Goal: Information Seeking & Learning: Learn about a topic

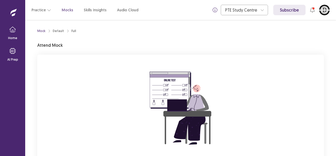
scroll to position [40, 0]
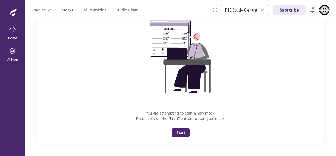
click at [185, 130] on button "Start" at bounding box center [181, 132] width 18 height 9
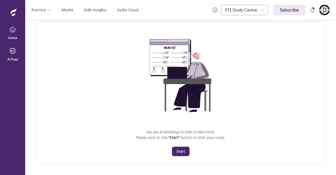
scroll to position [32, 0]
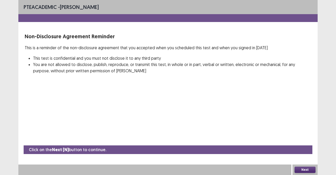
click at [302, 156] on button "Next" at bounding box center [304, 170] width 21 height 6
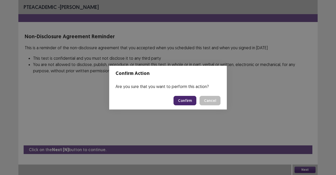
click at [177, 100] on footer "Confirm Cancel" at bounding box center [168, 101] width 118 height 18
click at [184, 100] on button "Confirm" at bounding box center [184, 100] width 23 height 9
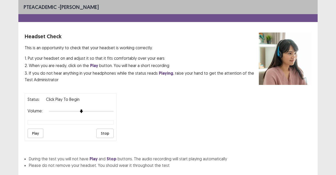
scroll to position [33, 0]
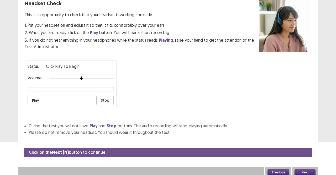
click at [37, 96] on button "Play" at bounding box center [36, 100] width 16 height 9
click at [309, 156] on button "Next" at bounding box center [304, 172] width 21 height 6
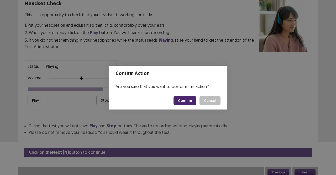
click at [184, 103] on button "Confirm" at bounding box center [184, 100] width 23 height 9
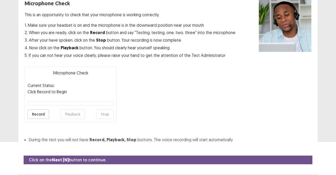
scroll to position [42, 0]
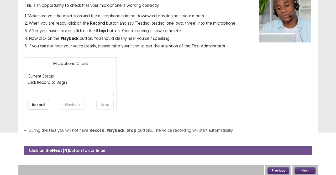
click at [32, 109] on div "Microphone Check Current Status: Click Record to Begin Record Playback Stop" at bounding box center [71, 84] width 92 height 55
click at [33, 103] on button "Record" at bounding box center [39, 104] width 22 height 9
click at [102, 106] on button "Stop" at bounding box center [104, 104] width 17 height 9
click at [75, 103] on button "Playback" at bounding box center [73, 104] width 24 height 9
click at [44, 106] on button "Record" at bounding box center [39, 104] width 22 height 9
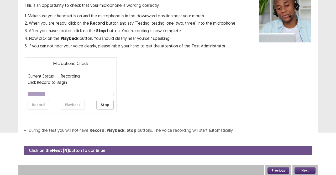
click at [105, 104] on button "Stop" at bounding box center [104, 104] width 17 height 9
click at [71, 104] on button "Playback" at bounding box center [73, 104] width 24 height 9
click at [301, 156] on button "Next" at bounding box center [304, 171] width 21 height 6
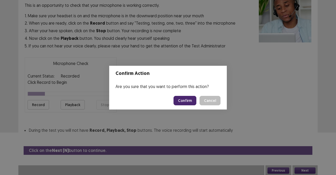
click at [185, 102] on button "Confirm" at bounding box center [184, 100] width 23 height 9
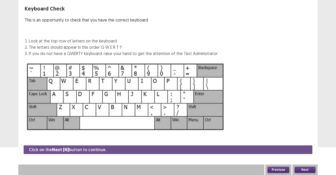
scroll to position [28, 0]
click at [314, 156] on button "Next" at bounding box center [304, 170] width 21 height 6
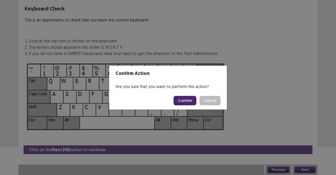
click at [186, 102] on button "Confirm" at bounding box center [184, 100] width 23 height 9
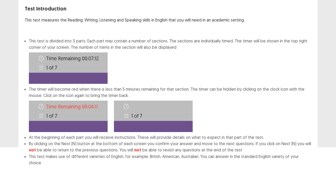
scroll to position [54, 0]
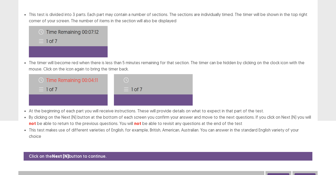
click at [305, 156] on button "Next" at bounding box center [304, 176] width 21 height 6
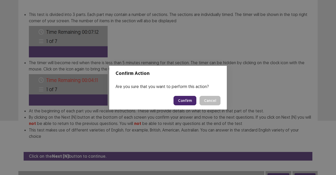
click at [193, 99] on button "Confirm" at bounding box center [184, 100] width 23 height 9
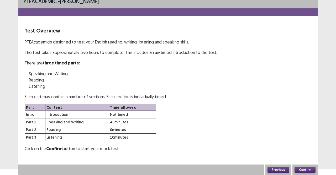
scroll to position [5, 0]
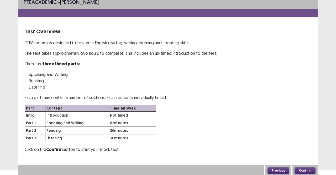
click at [307, 156] on button "Confirm" at bounding box center [304, 171] width 21 height 6
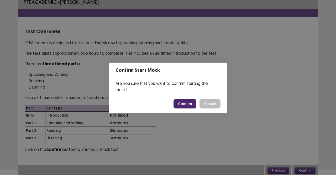
click at [189, 101] on button "Confirm" at bounding box center [184, 103] width 23 height 9
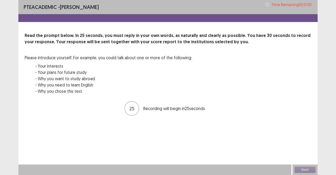
scroll to position [0, 0]
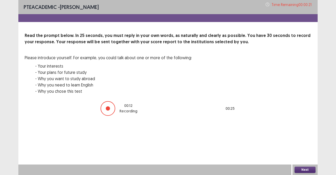
click at [299, 156] on button "Next" at bounding box center [304, 170] width 21 height 6
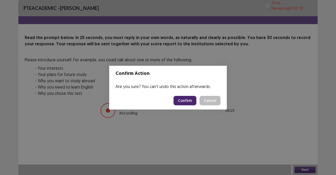
click at [189, 103] on button "Confirm" at bounding box center [184, 100] width 23 height 9
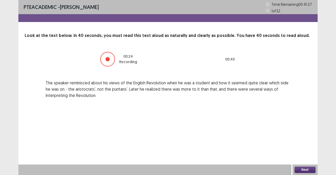
click at [306, 156] on button "Next" at bounding box center [304, 170] width 21 height 6
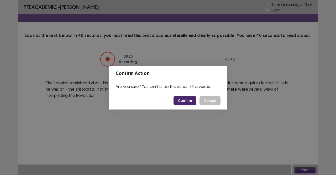
click at [192, 102] on button "Confirm" at bounding box center [184, 100] width 23 height 9
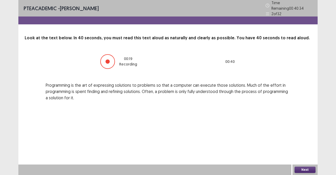
click at [308, 156] on button "Next" at bounding box center [304, 170] width 21 height 6
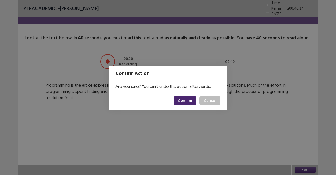
click at [187, 101] on button "Confirm" at bounding box center [184, 100] width 23 height 9
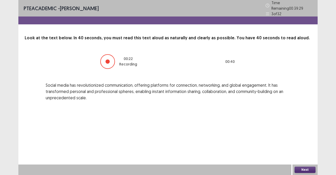
click at [304, 156] on button "Next" at bounding box center [304, 170] width 21 height 6
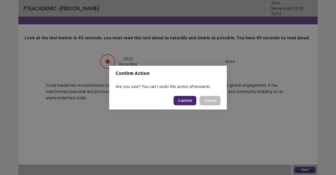
click at [191, 97] on button "Confirm" at bounding box center [184, 100] width 23 height 9
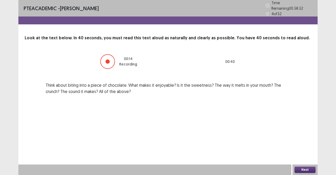
click at [298, 156] on button "Next" at bounding box center [304, 170] width 21 height 6
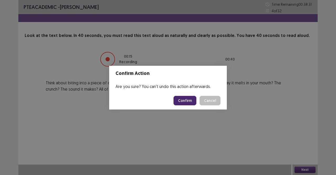
click at [183, 100] on button "Confirm" at bounding box center [184, 100] width 23 height 9
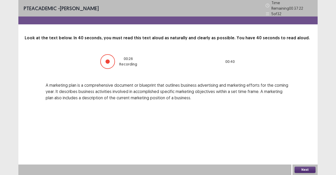
click at [305, 156] on button "Next" at bounding box center [304, 170] width 21 height 6
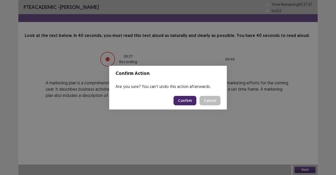
click at [183, 99] on button "Confirm" at bounding box center [184, 100] width 23 height 9
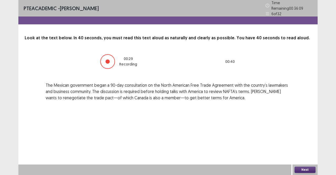
click at [303, 156] on button "Next" at bounding box center [304, 170] width 21 height 6
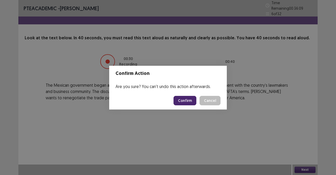
click at [189, 100] on button "Confirm" at bounding box center [184, 100] width 23 height 9
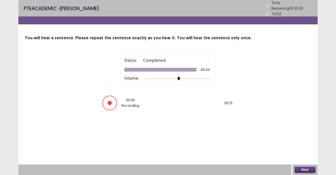
click at [312, 156] on button "Next" at bounding box center [304, 170] width 21 height 6
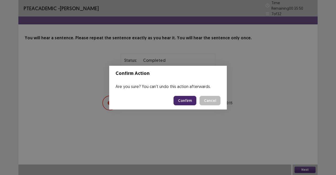
click at [188, 99] on button "Confirm" at bounding box center [184, 100] width 23 height 9
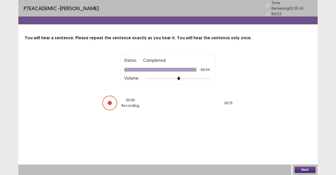
click at [299, 156] on button "Next" at bounding box center [304, 170] width 21 height 6
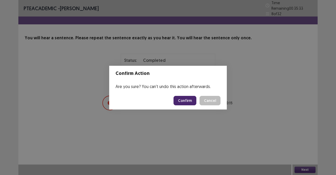
click at [180, 101] on button "Confirm" at bounding box center [184, 100] width 23 height 9
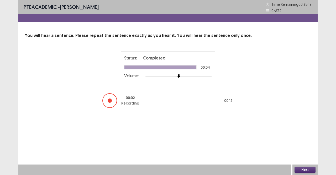
click at [306, 156] on button "Next" at bounding box center [304, 170] width 21 height 6
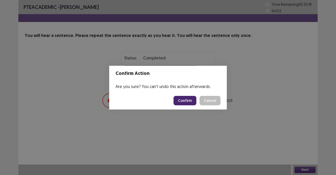
click at [179, 97] on button "Confirm" at bounding box center [184, 100] width 23 height 9
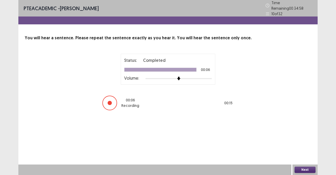
click at [298, 156] on button "Next" at bounding box center [304, 170] width 21 height 6
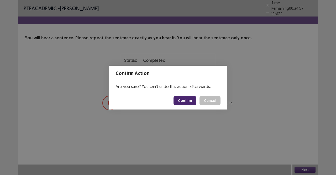
click at [186, 98] on button "Confirm" at bounding box center [184, 100] width 23 height 9
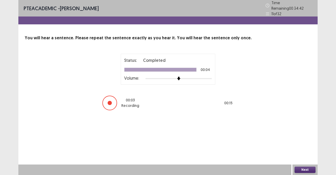
click at [300, 156] on button "Next" at bounding box center [304, 170] width 21 height 6
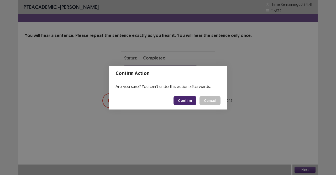
click at [190, 100] on button "Confirm" at bounding box center [184, 100] width 23 height 9
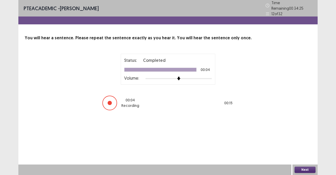
click at [315, 156] on button "Next" at bounding box center [304, 170] width 21 height 6
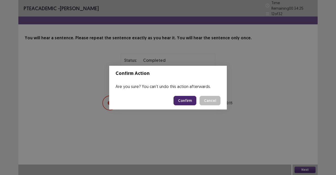
click at [182, 99] on button "Confirm" at bounding box center [184, 100] width 23 height 9
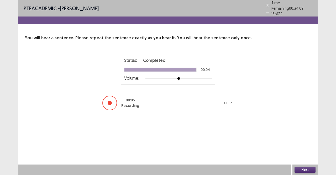
click at [299, 156] on button "Next" at bounding box center [304, 170] width 21 height 6
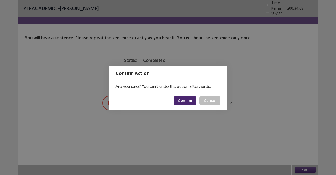
click at [184, 97] on button "Confirm" at bounding box center [184, 100] width 23 height 9
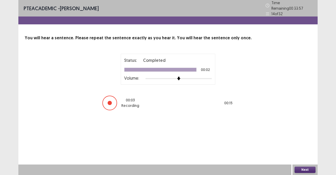
click at [306, 156] on button "Next" at bounding box center [304, 170] width 21 height 6
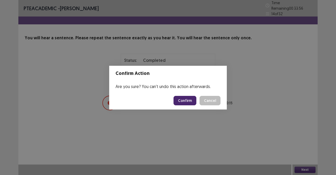
click at [189, 99] on button "Confirm" at bounding box center [184, 100] width 23 height 9
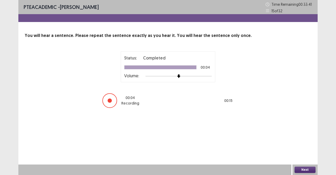
click at [302, 156] on button "Next" at bounding box center [304, 170] width 21 height 6
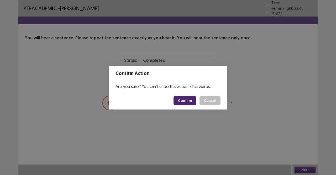
click at [186, 99] on button "Confirm" at bounding box center [184, 100] width 23 height 9
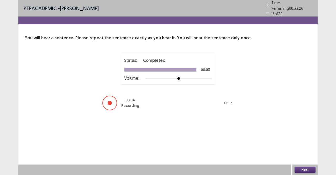
click at [302, 156] on button "Next" at bounding box center [304, 170] width 21 height 6
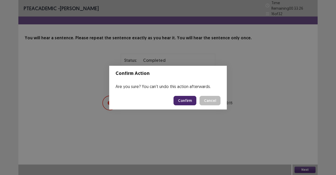
click at [193, 100] on button "Confirm" at bounding box center [184, 100] width 23 height 9
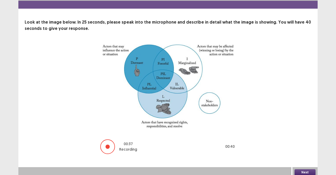
scroll to position [16, 0]
click at [310, 156] on div "Next" at bounding box center [304, 172] width 25 height 10
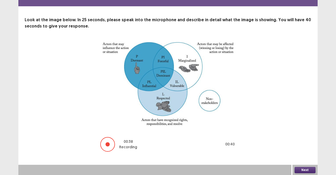
click at [307, 156] on button "Next" at bounding box center [304, 170] width 21 height 6
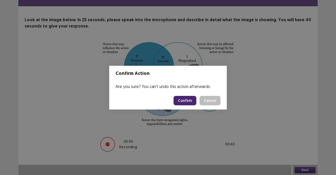
click at [191, 99] on button "Confirm" at bounding box center [184, 100] width 23 height 9
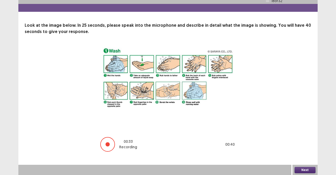
scroll to position [10, 0]
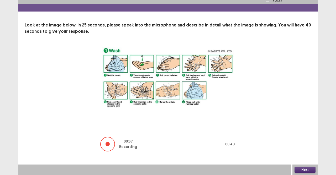
click at [298, 156] on button "Next" at bounding box center [304, 170] width 21 height 6
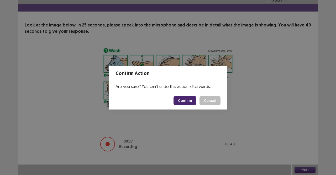
click at [186, 97] on button "Confirm" at bounding box center [184, 100] width 23 height 9
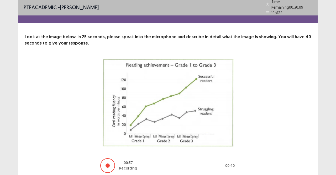
scroll to position [20, 0]
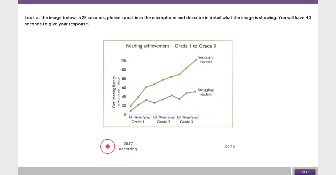
click at [307, 156] on button "Next" at bounding box center [304, 172] width 21 height 6
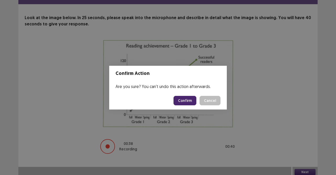
click at [181, 100] on button "Confirm" at bounding box center [184, 100] width 23 height 9
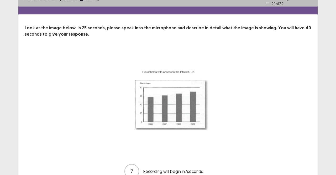
scroll to position [35, 0]
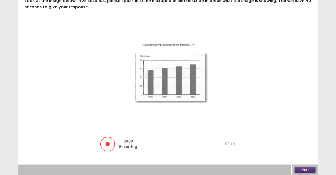
click at [305, 156] on button "Next" at bounding box center [304, 170] width 21 height 6
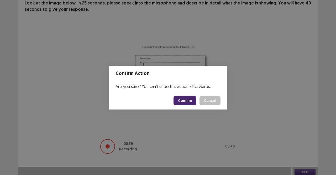
click at [188, 99] on button "Confirm" at bounding box center [184, 100] width 23 height 9
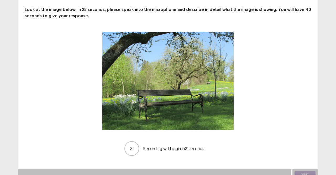
scroll to position [30, 0]
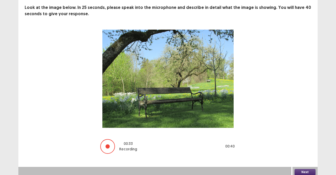
click at [302, 156] on button "Next" at bounding box center [304, 172] width 21 height 6
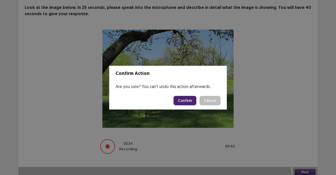
click at [193, 104] on button "Confirm" at bounding box center [184, 100] width 23 height 9
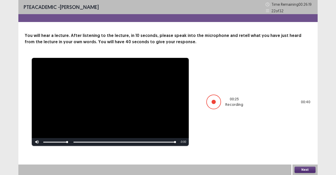
click at [307, 156] on button "Next" at bounding box center [304, 170] width 21 height 6
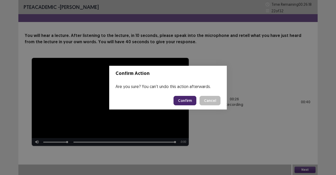
click at [184, 101] on button "Confirm" at bounding box center [184, 100] width 23 height 9
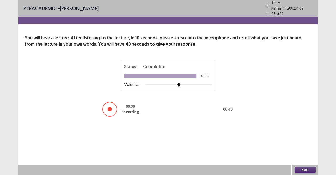
click at [301, 156] on button "Next" at bounding box center [304, 170] width 21 height 6
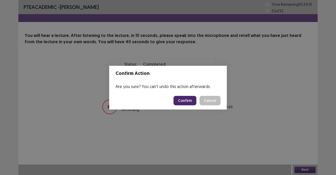
click at [180, 95] on footer "Confirm Cancel" at bounding box center [168, 101] width 118 height 18
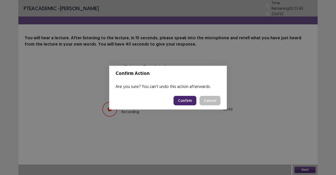
click at [184, 98] on button "Confirm" at bounding box center [184, 100] width 23 height 9
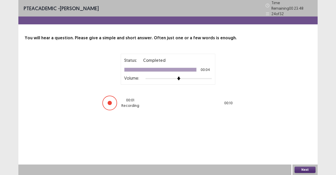
click at [301, 156] on button "Next" at bounding box center [304, 170] width 21 height 6
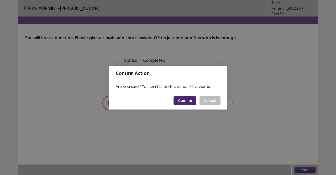
click at [188, 98] on button "Confirm" at bounding box center [184, 100] width 23 height 9
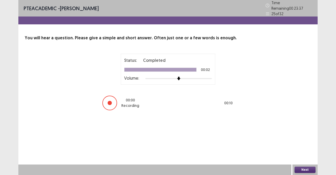
click at [301, 156] on button "Next" at bounding box center [304, 170] width 21 height 6
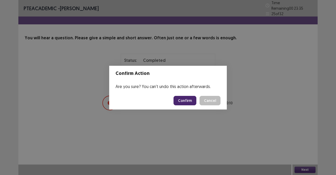
click at [190, 100] on button "Confirm" at bounding box center [184, 100] width 23 height 9
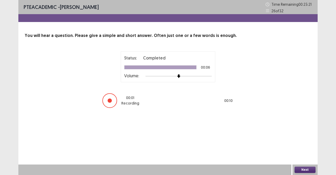
click at [298, 156] on button "Next" at bounding box center [304, 170] width 21 height 6
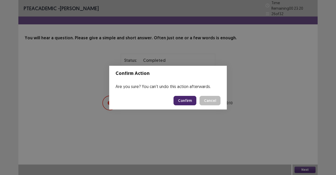
click at [190, 100] on button "Confirm" at bounding box center [184, 100] width 23 height 9
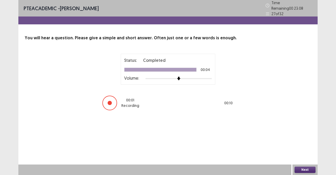
click at [308, 156] on button "Next" at bounding box center [304, 170] width 21 height 6
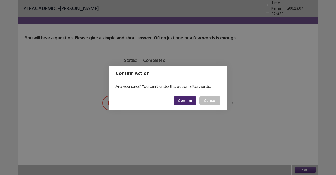
click at [187, 99] on button "Confirm" at bounding box center [184, 100] width 23 height 9
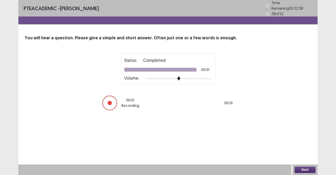
click at [295, 156] on button "Next" at bounding box center [304, 170] width 21 height 6
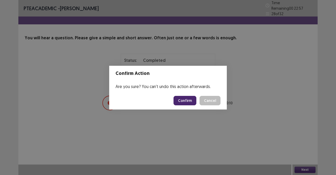
click at [193, 103] on button "Confirm" at bounding box center [184, 100] width 23 height 9
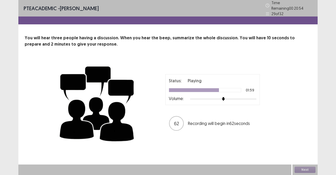
click at [290, 60] on div "Status: Playing 01:59 Volume: 62 Recording will begin in 62 seconds" at bounding box center [168, 103] width 286 height 86
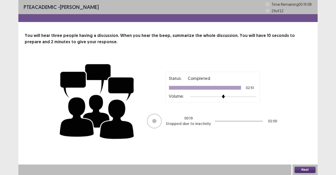
click at [295, 156] on button "Next" at bounding box center [304, 170] width 21 height 6
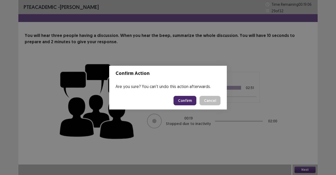
click at [185, 101] on button "Confirm" at bounding box center [184, 100] width 23 height 9
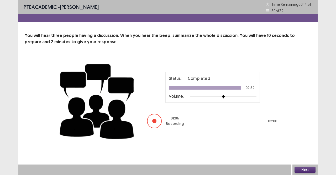
click at [311, 156] on button "Next" at bounding box center [304, 170] width 21 height 6
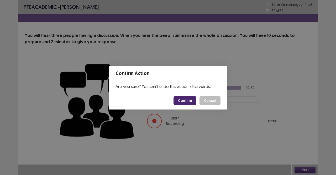
click at [189, 103] on button "Confirm" at bounding box center [184, 100] width 23 height 9
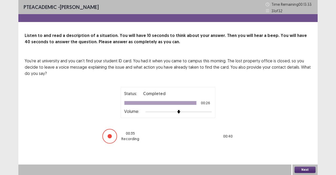
click at [301, 156] on button "Next" at bounding box center [304, 170] width 21 height 6
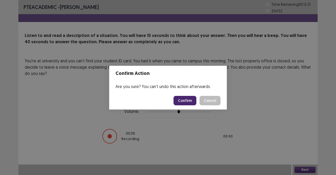
click at [189, 103] on button "Confirm" at bounding box center [184, 100] width 23 height 9
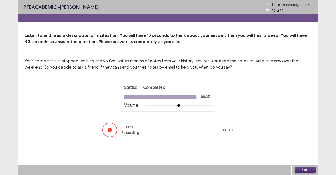
click at [301, 156] on button "Next" at bounding box center [304, 170] width 21 height 6
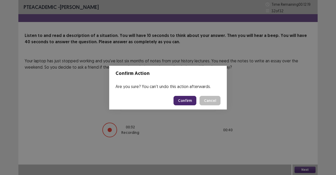
click at [195, 104] on button "Confirm" at bounding box center [184, 100] width 23 height 9
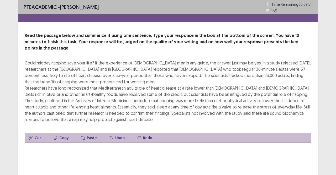
click at [87, 145] on textarea at bounding box center [168, 172] width 286 height 58
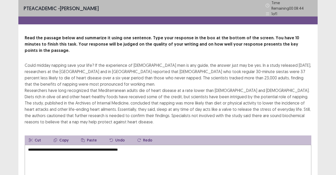
click at [126, 145] on textarea "**********" at bounding box center [168, 174] width 286 height 58
click at [151, 145] on textarea "**********" at bounding box center [168, 174] width 286 height 58
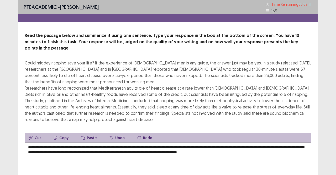
drag, startPoint x: 140, startPoint y: 141, endPoint x: 141, endPoint y: 148, distance: 6.6
click at [141, 144] on textarea "**********" at bounding box center [168, 172] width 286 height 58
click at [140, 143] on textarea "**********" at bounding box center [168, 172] width 286 height 58
click at [143, 145] on textarea "**********" at bounding box center [168, 172] width 286 height 58
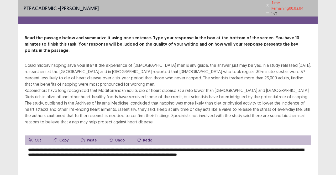
drag, startPoint x: 141, startPoint y: 142, endPoint x: 145, endPoint y: 149, distance: 7.4
click at [141, 145] on textarea "**********" at bounding box center [168, 174] width 286 height 58
click at [79, 145] on textarea "**********" at bounding box center [168, 174] width 286 height 58
click at [72, 145] on textarea "**********" at bounding box center [168, 174] width 286 height 58
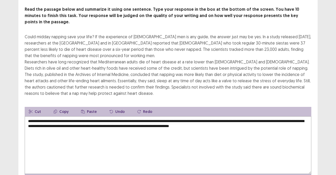
drag, startPoint x: 180, startPoint y: 120, endPoint x: 181, endPoint y: 122, distance: 2.7
click at [180, 122] on textarea "**********" at bounding box center [168, 145] width 286 height 58
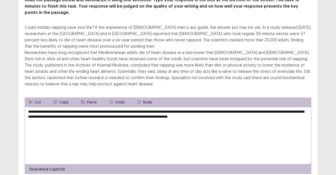
scroll to position [51, 0]
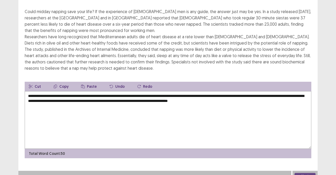
type textarea "**********"
click at [295, 156] on button "Next" at bounding box center [304, 176] width 21 height 6
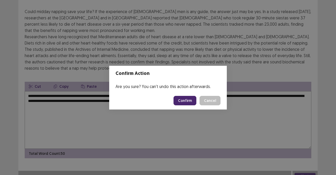
click at [195, 102] on button "Confirm" at bounding box center [184, 100] width 23 height 9
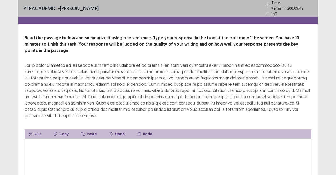
scroll to position [39, 0]
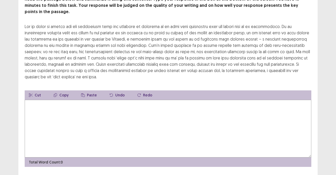
click at [96, 100] on textarea at bounding box center [168, 129] width 286 height 58
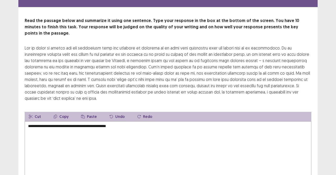
scroll to position [0, 0]
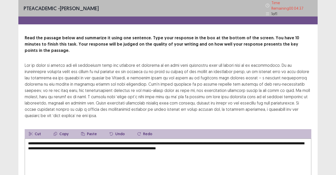
click at [234, 139] on textarea "**********" at bounding box center [168, 168] width 286 height 58
click at [246, 139] on textarea "**********" at bounding box center [168, 168] width 286 height 58
click at [238, 139] on textarea "**********" at bounding box center [168, 168] width 286 height 58
click at [79, 139] on textarea "**********" at bounding box center [168, 168] width 286 height 58
drag, startPoint x: 190, startPoint y: 135, endPoint x: 192, endPoint y: 143, distance: 8.5
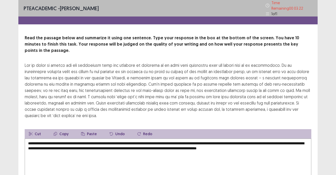
click at [190, 139] on textarea "**********" at bounding box center [168, 168] width 286 height 58
drag, startPoint x: 260, startPoint y: 134, endPoint x: 264, endPoint y: 141, distance: 7.9
click at [260, 139] on textarea "**********" at bounding box center [168, 168] width 286 height 58
click at [263, 139] on textarea "**********" at bounding box center [168, 168] width 286 height 58
drag, startPoint x: 264, startPoint y: 135, endPoint x: 266, endPoint y: 139, distance: 3.8
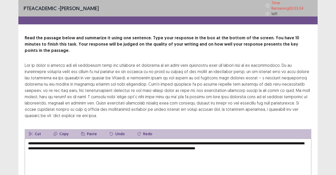
click at [265, 139] on textarea "**********" at bounding box center [168, 168] width 286 height 58
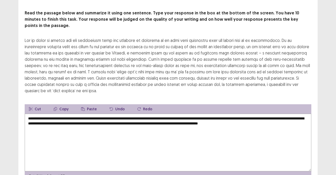
scroll to position [39, 0]
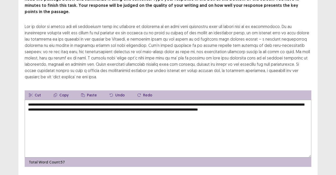
type textarea "**********"
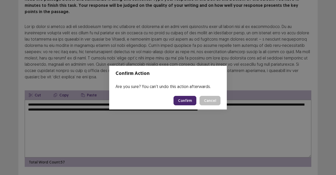
click at [188, 98] on button "Confirm" at bounding box center [184, 100] width 23 height 9
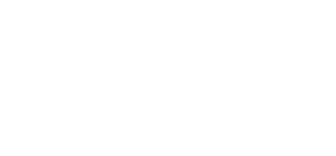
scroll to position [0, 0]
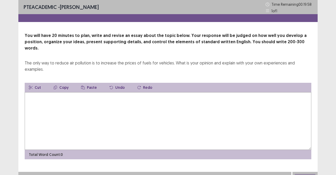
click at [187, 100] on textarea at bounding box center [168, 121] width 286 height 58
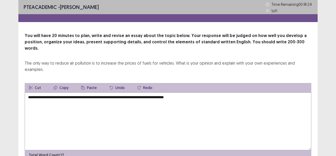
click at [146, 92] on textarea "**********" at bounding box center [168, 121] width 286 height 58
click at [143, 92] on textarea "**********" at bounding box center [168, 121] width 286 height 58
click at [199, 92] on textarea "**********" at bounding box center [168, 121] width 286 height 58
click at [243, 92] on textarea "**********" at bounding box center [168, 121] width 286 height 58
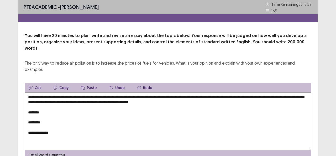
click at [134, 92] on textarea "**********" at bounding box center [168, 121] width 286 height 58
click at [173, 92] on textarea "**********" at bounding box center [168, 121] width 286 height 58
click at [175, 92] on textarea "**********" at bounding box center [168, 121] width 286 height 58
click at [96, 107] on textarea "**********" at bounding box center [168, 121] width 286 height 58
click at [237, 102] on textarea "**********" at bounding box center [168, 121] width 286 height 58
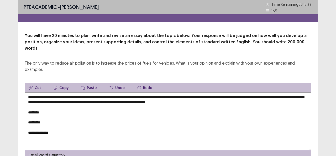
click at [231, 95] on textarea "**********" at bounding box center [168, 121] width 286 height 58
click at [46, 105] on textarea "**********" at bounding box center [168, 121] width 286 height 58
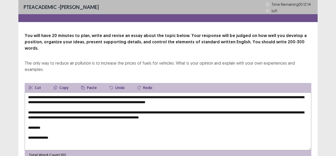
click at [224, 98] on textarea "**********" at bounding box center [168, 121] width 286 height 58
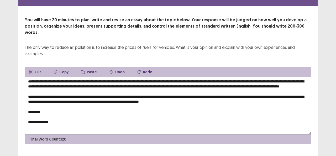
scroll to position [20, 0]
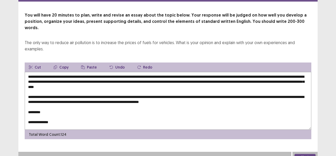
click at [77, 107] on textarea "**********" at bounding box center [168, 101] width 286 height 58
click at [84, 106] on textarea "**********" at bounding box center [168, 101] width 286 height 58
click at [119, 106] on textarea "**********" at bounding box center [168, 101] width 286 height 58
click at [120, 107] on textarea "**********" at bounding box center [168, 101] width 286 height 58
click at [116, 109] on textarea "**********" at bounding box center [168, 101] width 286 height 58
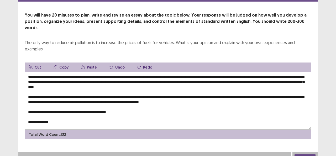
click at [116, 106] on textarea "**********" at bounding box center [168, 101] width 286 height 58
click at [128, 105] on textarea "**********" at bounding box center [168, 101] width 286 height 58
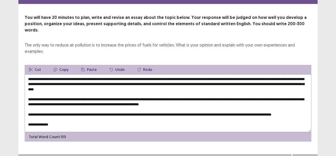
click at [83, 105] on textarea "**********" at bounding box center [168, 103] width 286 height 58
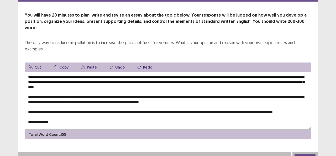
drag, startPoint x: 93, startPoint y: 105, endPoint x: 93, endPoint y: 111, distance: 6.1
click at [93, 106] on textarea "**********" at bounding box center [168, 101] width 286 height 58
drag, startPoint x: 86, startPoint y: 107, endPoint x: 90, endPoint y: 110, distance: 5.5
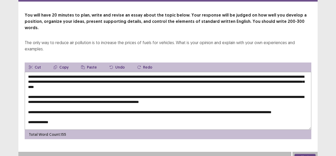
click at [88, 109] on textarea "**********" at bounding box center [168, 101] width 286 height 58
click at [86, 105] on textarea "**********" at bounding box center [168, 101] width 286 height 58
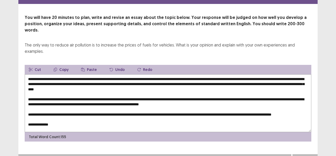
click at [92, 108] on textarea "**********" at bounding box center [168, 103] width 286 height 58
click at [132, 109] on textarea "**********" at bounding box center [168, 103] width 286 height 58
click at [132, 107] on textarea "**********" at bounding box center [168, 103] width 286 height 58
click at [74, 110] on textarea "**********" at bounding box center [168, 103] width 286 height 58
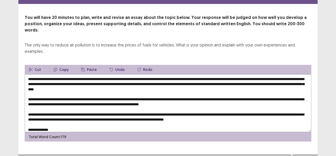
click at [231, 114] on textarea at bounding box center [168, 103] width 286 height 58
click at [231, 113] on textarea at bounding box center [168, 103] width 286 height 58
click at [262, 114] on textarea at bounding box center [168, 103] width 286 height 58
click at [252, 111] on textarea at bounding box center [168, 103] width 286 height 58
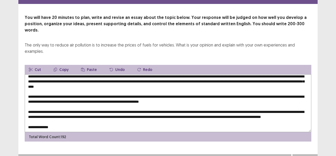
scroll to position [7, 0]
click at [83, 118] on textarea at bounding box center [168, 103] width 286 height 58
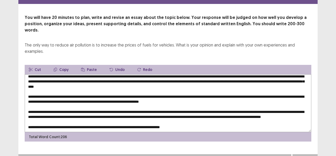
drag, startPoint x: 178, startPoint y: 119, endPoint x: 181, endPoint y: 124, distance: 5.5
click at [178, 121] on textarea at bounding box center [168, 103] width 286 height 58
click at [188, 118] on textarea at bounding box center [168, 103] width 286 height 58
drag, startPoint x: 279, startPoint y: 119, endPoint x: 281, endPoint y: 125, distance: 6.1
click at [279, 120] on textarea at bounding box center [168, 103] width 286 height 58
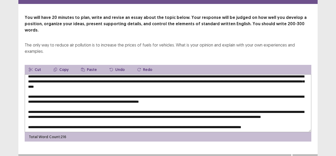
click at [294, 117] on textarea at bounding box center [168, 103] width 286 height 58
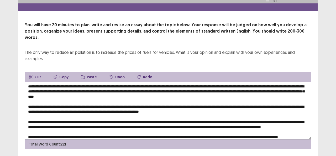
scroll to position [20, 0]
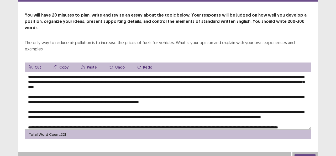
click at [105, 77] on textarea at bounding box center [168, 101] width 286 height 58
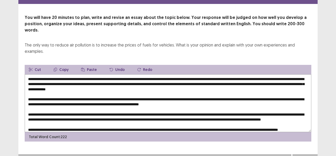
scroll to position [12, 0]
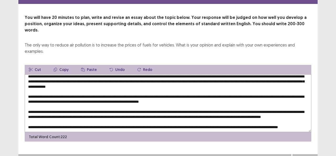
click at [83, 78] on textarea at bounding box center [168, 103] width 286 height 58
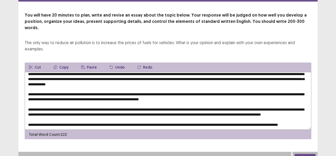
click at [84, 80] on textarea at bounding box center [168, 101] width 286 height 58
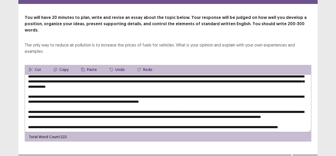
click at [205, 78] on textarea at bounding box center [168, 103] width 286 height 58
click at [206, 81] on textarea at bounding box center [168, 103] width 286 height 58
click at [129, 84] on textarea at bounding box center [168, 103] width 286 height 58
drag, startPoint x: 175, startPoint y: 84, endPoint x: 178, endPoint y: 87, distance: 3.9
click at [176, 84] on textarea at bounding box center [168, 103] width 286 height 58
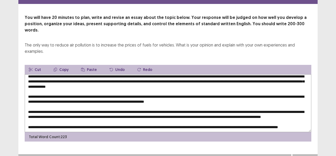
click at [174, 82] on textarea at bounding box center [168, 103] width 286 height 58
click at [176, 84] on textarea at bounding box center [168, 103] width 286 height 58
click at [177, 86] on textarea at bounding box center [168, 103] width 286 height 58
drag, startPoint x: 177, startPoint y: 84, endPoint x: 177, endPoint y: 90, distance: 6.1
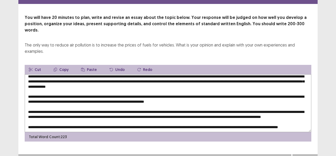
click at [177, 85] on textarea at bounding box center [168, 103] width 286 height 58
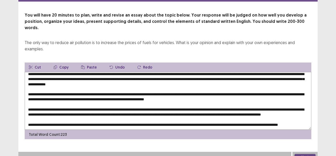
click at [176, 85] on textarea at bounding box center [168, 101] width 286 height 58
click at [178, 84] on textarea at bounding box center [168, 101] width 286 height 58
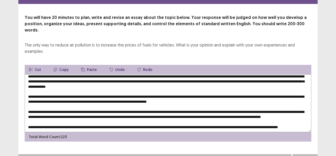
drag, startPoint x: 303, startPoint y: 114, endPoint x: 306, endPoint y: 126, distance: 11.8
click at [304, 115] on textarea at bounding box center [168, 103] width 286 height 58
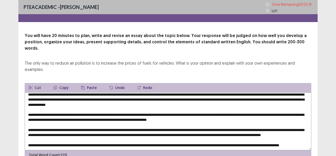
drag, startPoint x: 275, startPoint y: 118, endPoint x: 286, endPoint y: 124, distance: 12.6
click at [280, 121] on textarea at bounding box center [168, 121] width 286 height 58
click at [269, 116] on textarea at bounding box center [168, 121] width 286 height 58
click at [274, 120] on textarea at bounding box center [168, 121] width 286 height 58
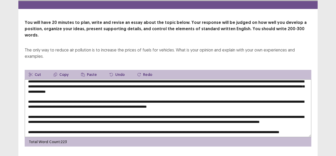
scroll to position [20, 0]
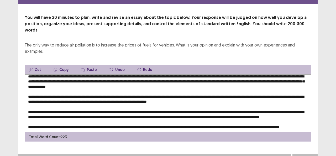
click at [167, 114] on textarea at bounding box center [168, 103] width 286 height 58
drag, startPoint x: 256, startPoint y: 114, endPoint x: 259, endPoint y: 118, distance: 5.0
click at [257, 115] on textarea at bounding box center [168, 103] width 286 height 58
click at [255, 113] on textarea at bounding box center [168, 103] width 286 height 58
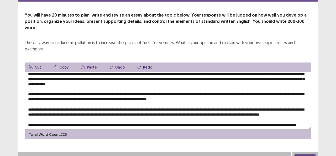
click at [300, 114] on textarea at bounding box center [168, 101] width 286 height 58
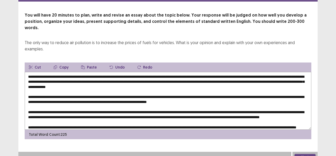
type textarea "**********"
click at [307, 154] on button "Next" at bounding box center [304, 157] width 21 height 6
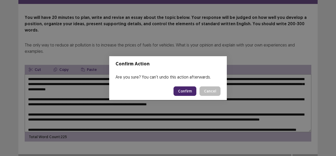
click at [182, 89] on button "Confirm" at bounding box center [184, 90] width 23 height 9
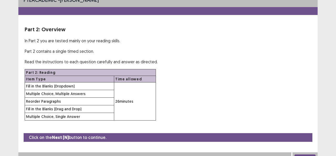
scroll to position [13, 0]
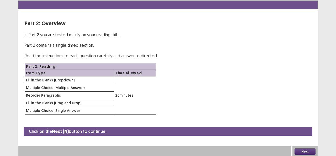
click at [314, 148] on button "Next" at bounding box center [304, 151] width 21 height 6
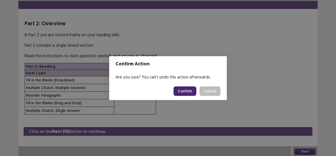
click at [192, 88] on button "Confirm" at bounding box center [184, 90] width 23 height 9
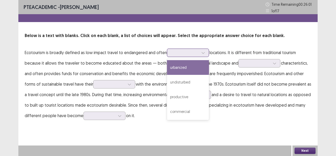
click at [192, 53] on div at bounding box center [184, 52] width 27 height 5
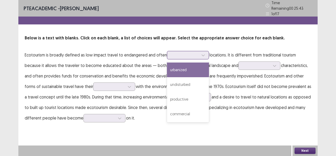
click at [188, 67] on div "urbanized" at bounding box center [188, 69] width 42 height 15
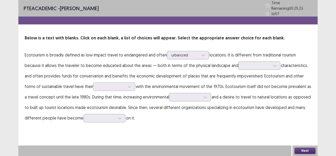
click at [191, 50] on p "Ecotourism is broadly defined as low impact travel to endangered and often opti…" at bounding box center [168, 86] width 286 height 73
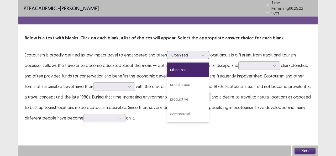
click at [191, 51] on div "urbanized" at bounding box center [184, 55] width 27 height 8
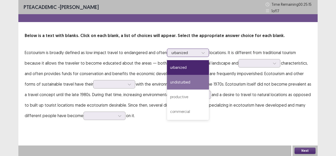
click at [185, 84] on div "undisturbed" at bounding box center [188, 82] width 42 height 15
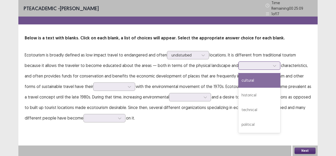
click at [243, 63] on div at bounding box center [256, 65] width 27 height 5
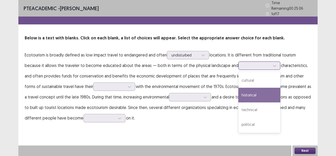
click at [238, 93] on div "historical" at bounding box center [259, 95] width 42 height 15
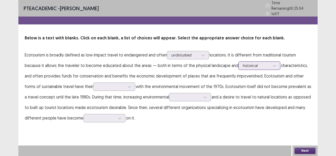
click at [249, 65] on div at bounding box center [256, 65] width 27 height 5
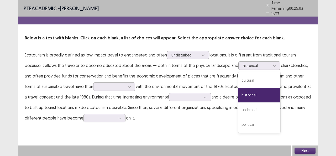
click at [286, 72] on p "Ecotourism is broadly defined as low impact travel to endangered and often undi…" at bounding box center [168, 86] width 286 height 73
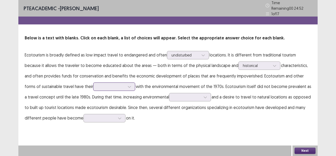
click at [108, 84] on div at bounding box center [111, 86] width 27 height 5
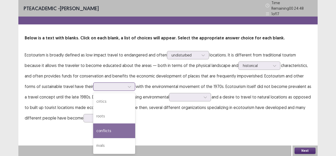
click at [95, 132] on div "conflicts" at bounding box center [114, 130] width 42 height 15
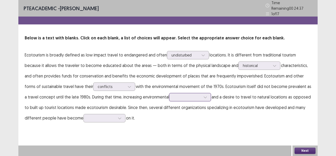
click at [173, 94] on div at bounding box center [186, 96] width 27 height 5
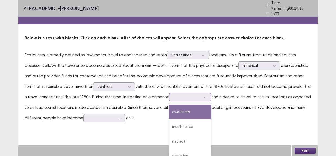
scroll to position [8, 0]
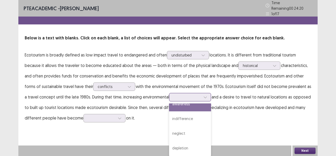
click at [170, 106] on div "awareness" at bounding box center [190, 104] width 42 height 15
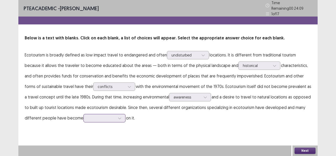
scroll to position [27, 0]
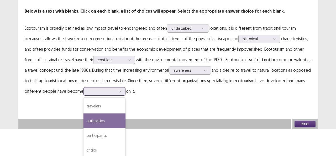
click at [102, 95] on div "4 results available. Use Up and Down to choose options, press Enter to select t…" at bounding box center [104, 91] width 42 height 8
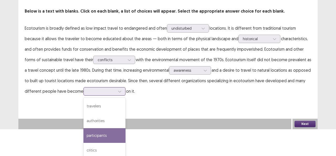
click at [87, 132] on div "participants" at bounding box center [104, 135] width 42 height 15
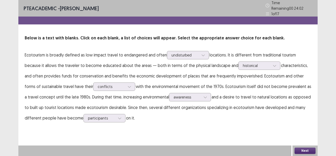
click at [300, 149] on button "Next" at bounding box center [304, 150] width 21 height 6
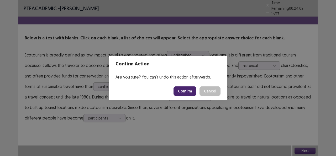
click at [182, 92] on button "Confirm" at bounding box center [184, 90] width 23 height 9
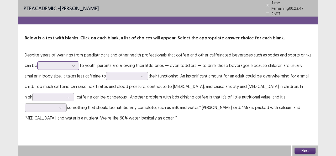
click at [72, 64] on div at bounding box center [74, 66] width 8 height 8
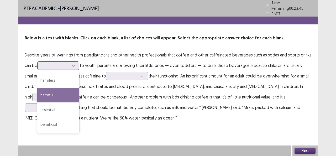
click at [68, 91] on div "harmful" at bounding box center [58, 95] width 42 height 15
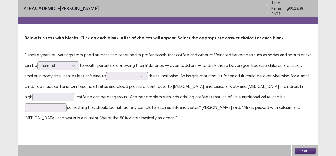
click at [140, 74] on icon at bounding box center [142, 76] width 4 height 4
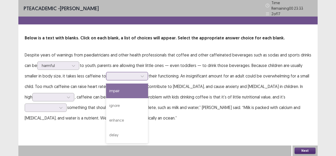
click at [126, 93] on div "impair" at bounding box center [127, 90] width 42 height 15
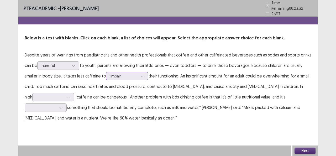
click at [138, 73] on div at bounding box center [142, 76] width 8 height 8
click at [170, 132] on div "PTE academic - [PERSON_NAME] Time Remaining 00 : 23 : 28 2 of 17 Below is a tex…" at bounding box center [167, 78] width 299 height 156
click at [67, 95] on icon at bounding box center [69, 97] width 4 height 4
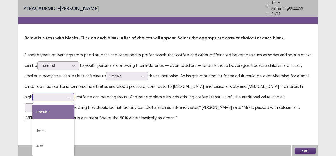
click at [40, 113] on div "amounts" at bounding box center [53, 111] width 42 height 15
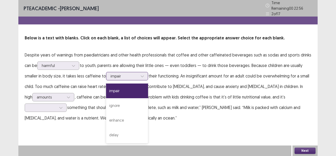
click at [121, 74] on div at bounding box center [123, 75] width 27 height 5
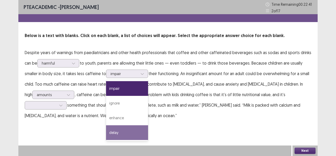
drag, startPoint x: 213, startPoint y: 130, endPoint x: 204, endPoint y: 128, distance: 10.0
click at [214, 130] on div "PTE academic - [PERSON_NAME] Time Remaining 00 : 22 : 41 2 of 17 Below is a tex…" at bounding box center [167, 65] width 299 height 131
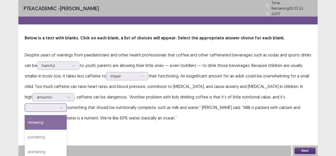
click at [54, 105] on div at bounding box center [42, 107] width 27 height 5
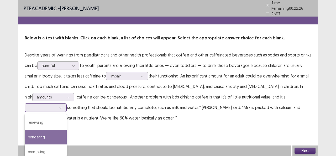
click at [45, 134] on div "pondering" at bounding box center [46, 137] width 42 height 15
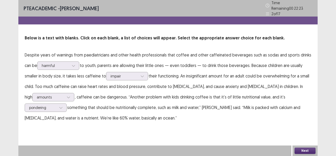
click at [311, 150] on button "Next" at bounding box center [304, 150] width 21 height 6
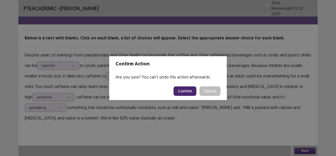
click at [185, 91] on button "Confirm" at bounding box center [184, 90] width 23 height 9
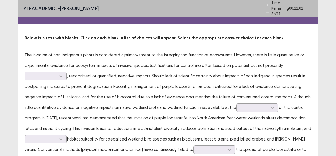
click at [47, 69] on p "The invasion of non-indigenous plants is considered a primary threat to the int…" at bounding box center [168, 123] width 286 height 147
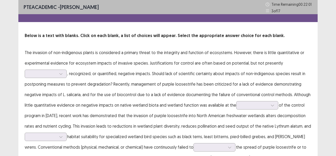
click at [52, 65] on p "The invasion of non-indigenous plants is considered a primary threat to the int…" at bounding box center [168, 120] width 286 height 147
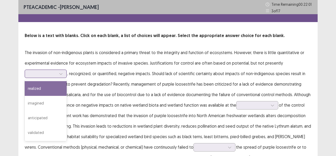
click at [53, 77] on div at bounding box center [43, 74] width 28 height 6
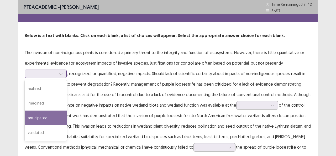
click at [46, 122] on div "anticipated" at bounding box center [46, 117] width 42 height 15
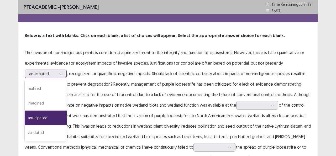
click at [60, 76] on div at bounding box center [61, 74] width 8 height 8
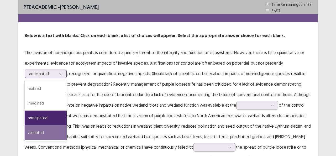
click at [58, 132] on div "validated" at bounding box center [46, 132] width 42 height 15
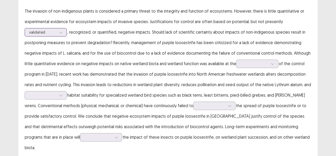
scroll to position [51, 0]
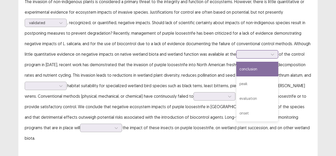
click at [271, 54] on icon at bounding box center [272, 54] width 4 height 4
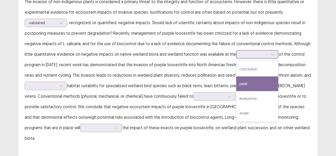
click at [257, 86] on div "peak" at bounding box center [257, 83] width 42 height 15
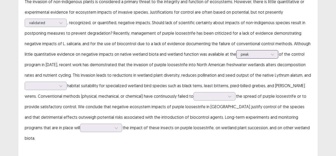
click at [250, 56] on div at bounding box center [254, 54] width 27 height 5
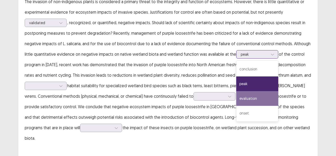
click at [243, 97] on div "evaluation" at bounding box center [257, 98] width 42 height 15
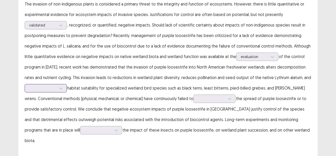
click at [56, 86] on div at bounding box center [42, 88] width 27 height 5
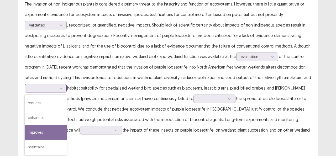
click at [40, 133] on div "improves" at bounding box center [46, 132] width 42 height 15
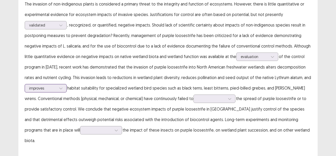
click at [48, 86] on div at bounding box center [42, 88] width 27 height 5
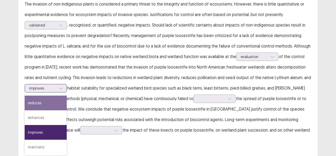
click at [48, 105] on div "reduces" at bounding box center [46, 102] width 42 height 15
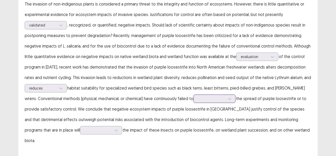
click at [206, 97] on div at bounding box center [211, 98] width 27 height 5
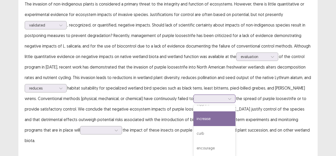
scroll to position [0, 0]
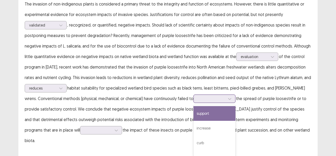
click at [196, 113] on div "support" at bounding box center [214, 113] width 42 height 15
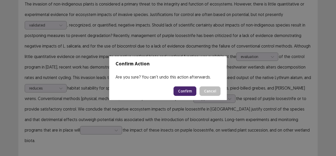
click at [184, 92] on button "Confirm" at bounding box center [184, 90] width 23 height 9
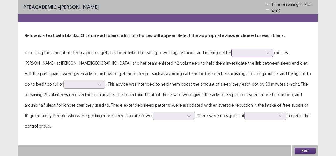
click at [252, 52] on div at bounding box center [249, 52] width 27 height 5
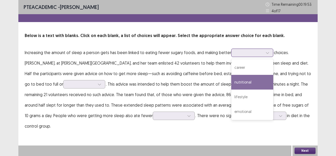
click at [246, 80] on div "nutritional" at bounding box center [252, 82] width 42 height 15
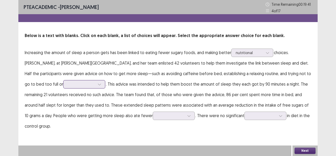
click at [98, 86] on icon at bounding box center [100, 84] width 4 height 4
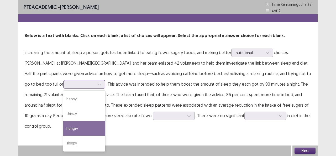
click at [63, 129] on div "hungry" at bounding box center [84, 128] width 42 height 15
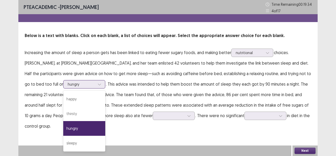
click at [68, 85] on div at bounding box center [81, 84] width 27 height 5
click at [81, 90] on p "Increasing the amount of sleep a person gets has been linked to eating fewer su…" at bounding box center [168, 89] width 286 height 84
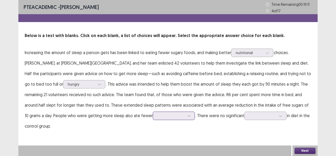
scroll to position [27, 0]
click at [153, 118] on div at bounding box center [174, 115] width 42 height 8
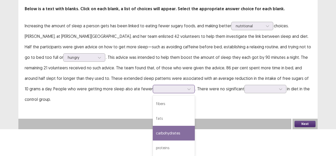
click at [153, 131] on div "carbohydrates" at bounding box center [174, 133] width 42 height 15
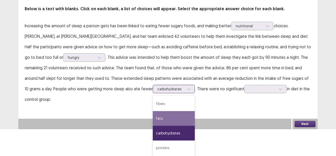
click at [153, 93] on div "option carbohydrates, selected. 4 results available. Use Up and Down to choose …" at bounding box center [174, 89] width 42 height 8
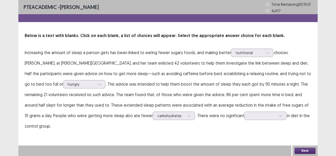
scroll to position [0, 0]
click at [156, 102] on div "PTE academic - [PERSON_NAME] Time Remaining 00 : 19 : 01 4 of 17 Below is a tex…" at bounding box center [167, 71] width 299 height 142
click at [244, 117] on div at bounding box center [265, 115] width 42 height 8
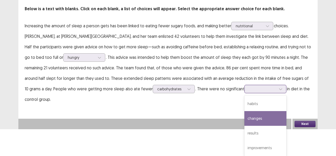
click at [244, 119] on div "changes" at bounding box center [265, 118] width 42 height 15
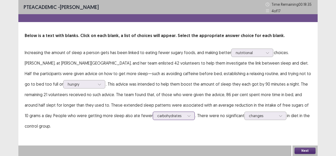
click at [153, 114] on div "carbohydrates" at bounding box center [174, 115] width 42 height 8
click at [190, 116] on div "PTE academic - [PERSON_NAME] Time Remaining 00 : 18 : 32 4 of 17 Below is a tex…" at bounding box center [167, 78] width 299 height 156
click at [244, 117] on div "changes" at bounding box center [265, 115] width 42 height 8
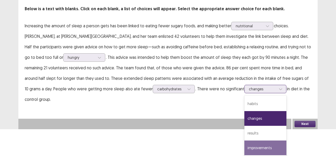
click at [244, 148] on div "improvements" at bounding box center [265, 147] width 42 height 15
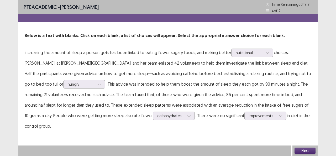
click at [308, 150] on button "Next" at bounding box center [304, 150] width 21 height 6
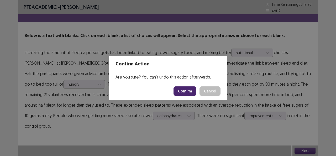
click at [179, 90] on button "Confirm" at bounding box center [184, 90] width 23 height 9
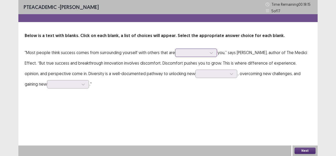
click at [205, 55] on div at bounding box center [192, 52] width 27 height 5
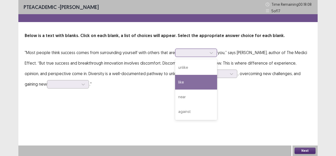
click at [186, 84] on div "like" at bounding box center [196, 82] width 42 height 15
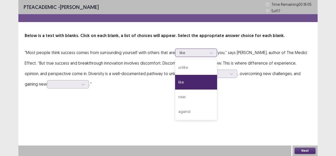
click at [211, 52] on icon at bounding box center [211, 53] width 4 height 4
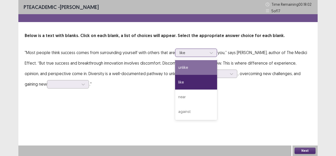
click at [199, 65] on div "unlike" at bounding box center [196, 67] width 42 height 15
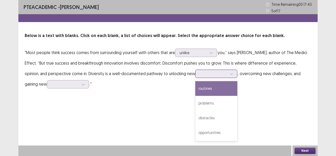
click at [207, 75] on div at bounding box center [213, 73] width 27 height 5
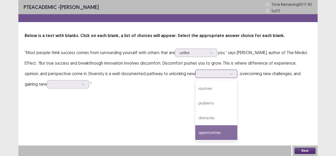
click at [212, 132] on div "opportunities" at bounding box center [216, 132] width 42 height 15
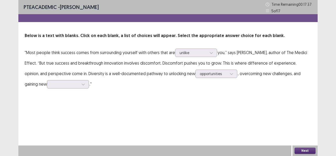
click at [222, 76] on p ""Most people think success comes from surrounding yourself with others that are…" at bounding box center [168, 68] width 286 height 42
click at [210, 74] on div at bounding box center [213, 73] width 27 height 5
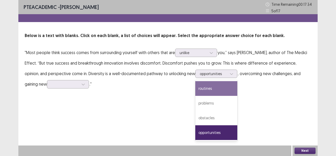
click at [253, 89] on p ""Most people think success comes from surrounding yourself with others that are…" at bounding box center [168, 68] width 286 height 42
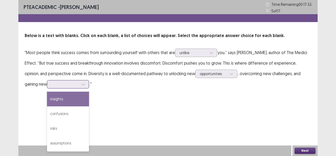
click at [51, 84] on div at bounding box center [64, 84] width 27 height 5
click at [47, 98] on div "insights" at bounding box center [68, 99] width 42 height 15
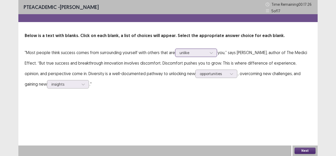
click at [208, 49] on div at bounding box center [211, 53] width 8 height 8
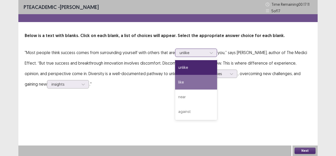
click at [195, 83] on div "like" at bounding box center [196, 82] width 42 height 15
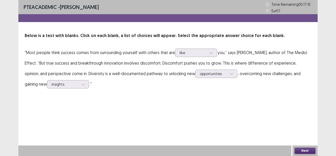
click at [299, 150] on button "Next" at bounding box center [304, 150] width 21 height 6
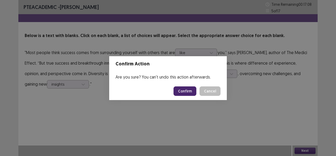
click at [187, 92] on button "Confirm" at bounding box center [184, 90] width 23 height 9
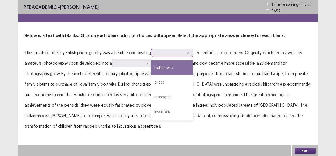
click at [175, 52] on div at bounding box center [169, 52] width 27 height 5
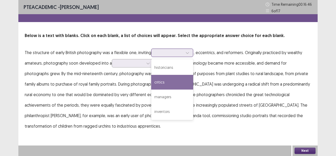
click at [163, 85] on div "critics" at bounding box center [172, 82] width 42 height 15
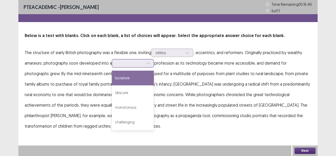
click at [136, 64] on div at bounding box center [129, 63] width 27 height 5
click at [133, 76] on div "lucrative" at bounding box center [133, 78] width 42 height 15
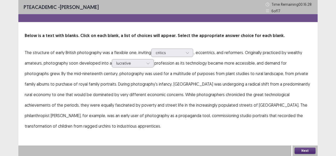
click at [305, 151] on button "Next" at bounding box center [304, 150] width 21 height 6
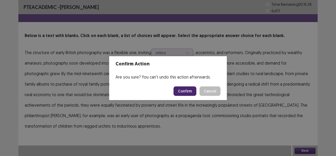
drag, startPoint x: 179, startPoint y: 88, endPoint x: 184, endPoint y: 90, distance: 5.6
click at [184, 90] on button "Confirm" at bounding box center [184, 90] width 23 height 9
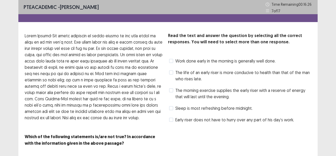
click at [174, 76] on label "The life of an early riser is more conducive to health than that of the man who…" at bounding box center [240, 75] width 142 height 13
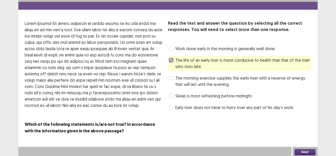
scroll to position [13, 0]
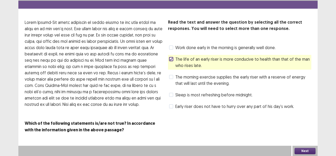
click at [298, 147] on div "Next" at bounding box center [304, 151] width 25 height 10
click at [296, 149] on button "Next" at bounding box center [304, 151] width 21 height 6
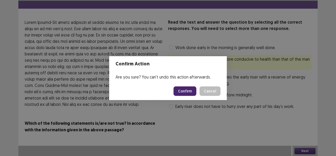
click at [182, 87] on button "Confirm" at bounding box center [184, 90] width 23 height 9
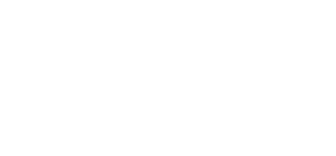
scroll to position [0, 0]
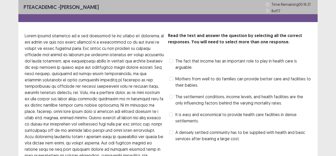
click at [173, 61] on label "The fact that income has an important role to play in health care is arguable." at bounding box center [240, 64] width 142 height 13
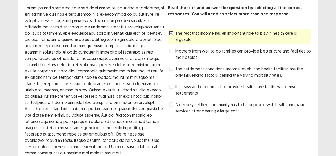
scroll to position [63, 0]
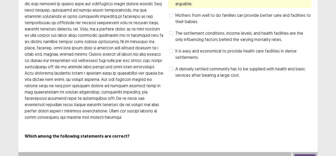
click at [305, 154] on button "Next" at bounding box center [304, 157] width 21 height 6
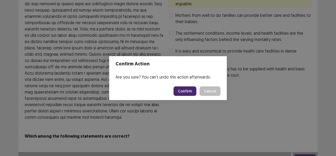
click at [204, 90] on button "Cancel" at bounding box center [209, 90] width 21 height 9
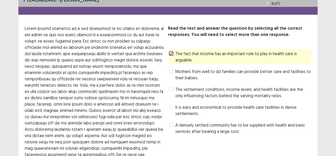
scroll to position [0, 0]
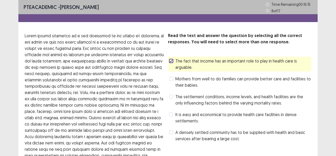
click at [169, 97] on span at bounding box center [171, 96] width 4 height 4
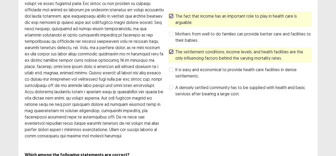
scroll to position [63, 0]
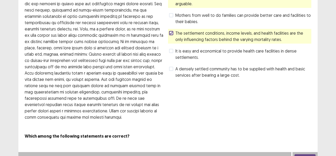
click at [311, 154] on button "Next" at bounding box center [304, 157] width 21 height 6
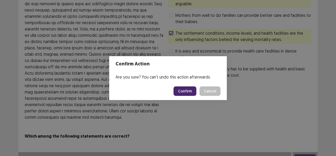
click at [195, 91] on button "Confirm" at bounding box center [184, 90] width 23 height 9
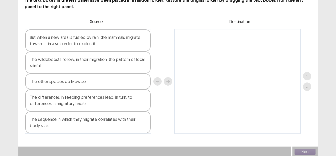
scroll to position [36, 0]
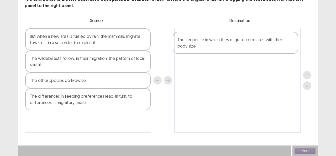
drag, startPoint x: 72, startPoint y: 128, endPoint x: 224, endPoint y: 51, distance: 170.4
click at [224, 51] on div "But when a new area is fueled by rain, the mammals migrate toward it in a set o…" at bounding box center [168, 80] width 286 height 105
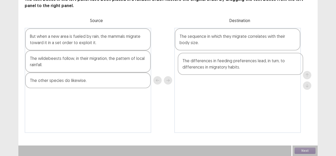
drag, startPoint x: 65, startPoint y: 106, endPoint x: 222, endPoint y: 71, distance: 160.9
click at [222, 71] on div "But when a new area is fueled by rain, the mammals migrate toward it in a set o…" at bounding box center [168, 80] width 286 height 105
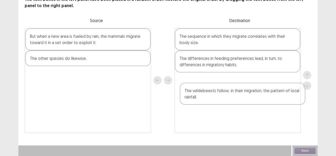
drag, startPoint x: 55, startPoint y: 67, endPoint x: 196, endPoint y: 90, distance: 143.1
click at [215, 97] on div "But when a new area is fueled by rain, the mammals migrate toward it in a set o…" at bounding box center [168, 80] width 286 height 105
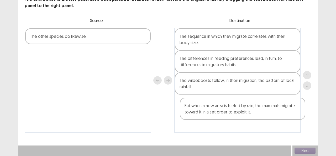
drag, startPoint x: 98, startPoint y: 41, endPoint x: 255, endPoint y: 113, distance: 172.7
click at [255, 113] on div "But when a new area is fueled by rain, the mammals migrate toward it in a set o…" at bounding box center [168, 80] width 286 height 105
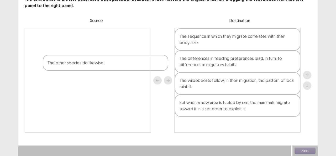
scroll to position [36, 0]
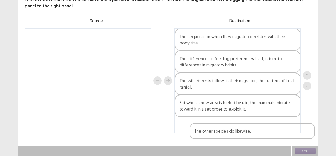
drag, startPoint x: 83, startPoint y: 53, endPoint x: 233, endPoint y: 132, distance: 169.8
click at [233, 132] on div "The other species do likewise. The sequence in which they migrate correlates wi…" at bounding box center [168, 80] width 286 height 105
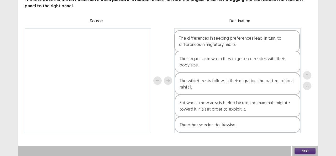
drag, startPoint x: 242, startPoint y: 65, endPoint x: 239, endPoint y: 42, distance: 22.9
click at [239, 42] on div "The sequence in which they migrate correlates with their body size. The differe…" at bounding box center [237, 80] width 126 height 105
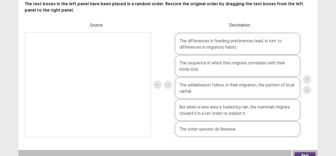
scroll to position [36, 0]
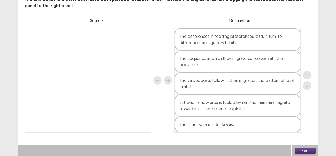
click at [296, 149] on button "Next" at bounding box center [304, 150] width 21 height 6
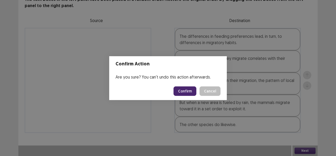
click at [186, 93] on button "Confirm" at bounding box center [184, 90] width 23 height 9
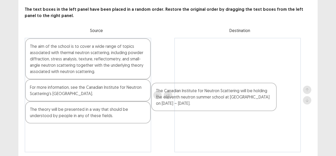
scroll to position [29, 0]
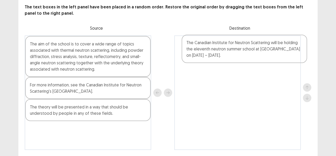
drag, startPoint x: 200, startPoint y: 111, endPoint x: 237, endPoint y: 56, distance: 67.0
click at [237, 56] on div "The aim of the school is to cover a wide range of topics associated with therma…" at bounding box center [168, 92] width 286 height 114
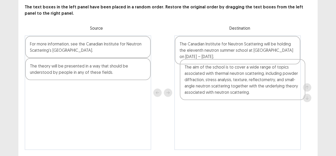
drag, startPoint x: 84, startPoint y: 62, endPoint x: 240, endPoint y: 87, distance: 158.0
click at [240, 87] on div "The aim of the school is to cover a wide range of topics associated with therma…" at bounding box center [168, 92] width 286 height 114
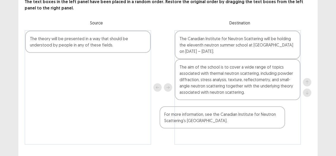
scroll to position [35, 0]
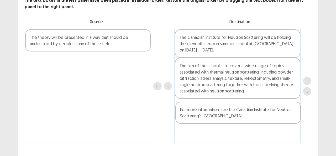
drag, startPoint x: 89, startPoint y: 63, endPoint x: 233, endPoint y: 114, distance: 153.0
click at [233, 114] on div "For more information, see the Canadian Institute for Neutron Scattering's [GEOG…" at bounding box center [168, 86] width 286 height 114
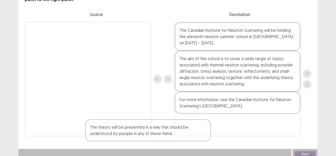
scroll to position [46, 0]
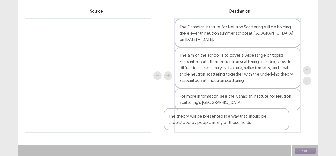
drag, startPoint x: 81, startPoint y: 43, endPoint x: 222, endPoint y: 124, distance: 163.2
click at [222, 124] on div "The theory will be presented in a way that should be understood by people in an…" at bounding box center [168, 75] width 286 height 114
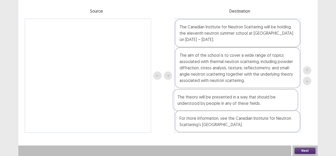
drag, startPoint x: 217, startPoint y: 124, endPoint x: 214, endPoint y: 100, distance: 24.0
click at [214, 100] on div "The Canadian Institute for Neutron Scattering will be holding the eleventh neut…" at bounding box center [237, 75] width 126 height 114
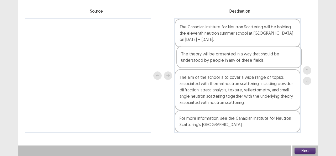
drag, startPoint x: 233, startPoint y: 107, endPoint x: 234, endPoint y: 63, distance: 44.1
click at [234, 63] on div "The Canadian Institute for Neutron Scattering will be holding the eleventh neut…" at bounding box center [237, 75] width 126 height 114
click at [298, 148] on button "Next" at bounding box center [304, 150] width 21 height 6
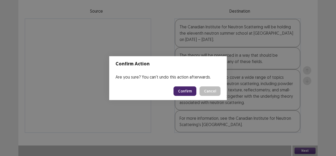
click at [187, 87] on button "Confirm" at bounding box center [184, 90] width 23 height 9
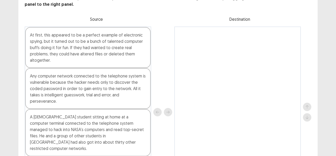
scroll to position [37, 0]
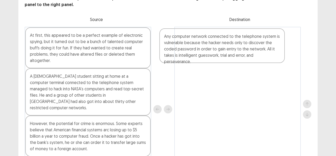
drag, startPoint x: 84, startPoint y: 90, endPoint x: 226, endPoint y: 52, distance: 146.4
click at [226, 52] on div "At first, this appeared to be a perfect example of electronic spying, but it tu…" at bounding box center [168, 109] width 286 height 165
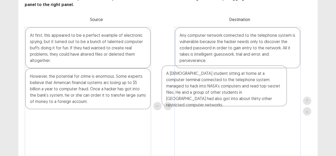
drag, startPoint x: 69, startPoint y: 79, endPoint x: 208, endPoint y: 76, distance: 139.0
click at [208, 76] on div "At first, this appeared to be a perfect example of electronic spying, but it tu…" at bounding box center [168, 106] width 286 height 158
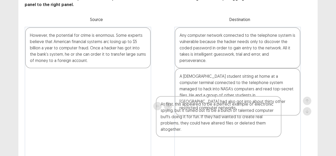
drag, startPoint x: 71, startPoint y: 47, endPoint x: 214, endPoint y: 125, distance: 163.2
click at [225, 130] on div "At first, this appeared to be a perfect example of electronic spying, but it tu…" at bounding box center [168, 106] width 286 height 158
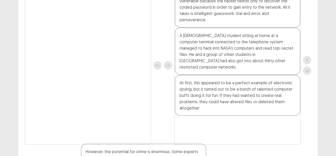
scroll to position [90, 0]
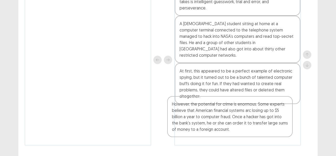
drag, startPoint x: 76, startPoint y: 44, endPoint x: 219, endPoint y: 119, distance: 162.0
click at [219, 119] on div "However, the potential for crime is enormous. Some experts believe that America…" at bounding box center [168, 59] width 286 height 171
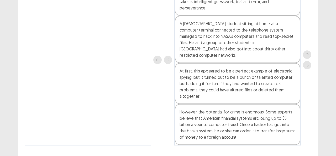
scroll to position [37, 0]
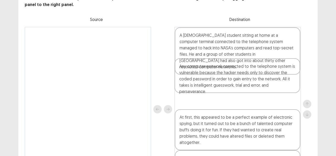
drag, startPoint x: 202, startPoint y: 43, endPoint x: 201, endPoint y: 77, distance: 33.6
click at [201, 77] on div "Any computer network connected to the telephone system is vulnerable because th…" at bounding box center [237, 109] width 126 height 165
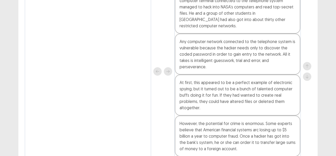
scroll to position [90, 0]
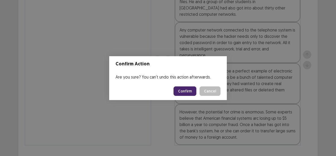
click at [180, 91] on button "Confirm" at bounding box center [184, 90] width 23 height 9
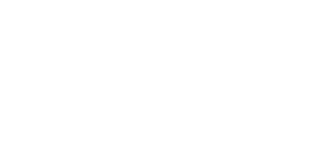
scroll to position [0, 0]
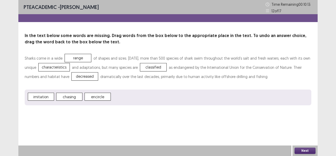
drag, startPoint x: 300, startPoint y: 149, endPoint x: 295, endPoint y: 147, distance: 5.4
click at [295, 147] on button "Next" at bounding box center [304, 150] width 21 height 6
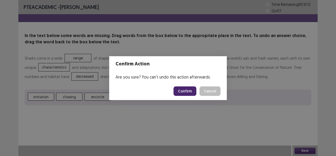
click at [186, 92] on button "Confirm" at bounding box center [184, 90] width 23 height 9
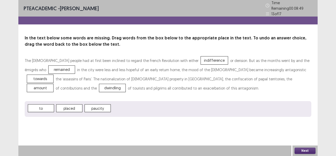
click at [302, 151] on button "Next" at bounding box center [304, 150] width 21 height 6
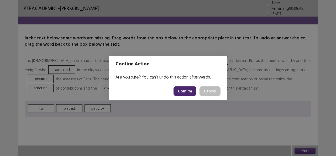
click at [182, 94] on button "Confirm" at bounding box center [184, 90] width 23 height 9
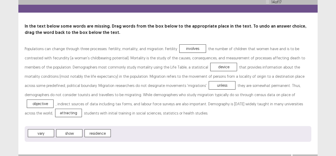
scroll to position [18, 0]
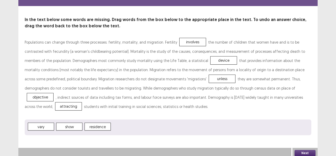
click at [307, 150] on button "Next" at bounding box center [304, 153] width 21 height 6
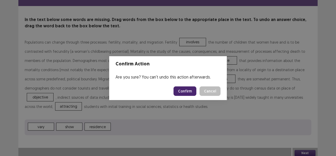
click at [179, 90] on button "Confirm" at bounding box center [184, 90] width 23 height 9
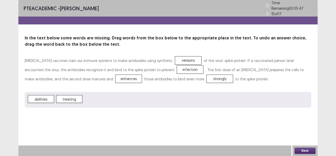
click at [307, 150] on button "Next" at bounding box center [304, 150] width 21 height 6
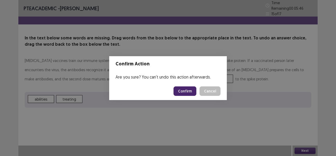
click at [196, 92] on button "Confirm" at bounding box center [184, 90] width 23 height 9
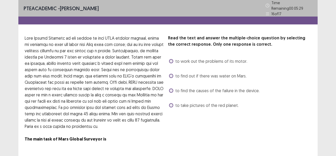
click at [168, 90] on div "to find the causes of the failure in the device." at bounding box center [214, 90] width 92 height 8
click at [171, 88] on span at bounding box center [171, 90] width 4 height 4
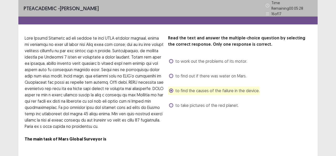
scroll to position [13, 0]
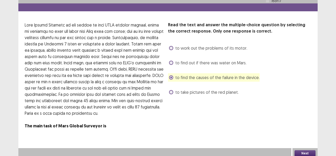
click at [309, 150] on button "Next" at bounding box center [304, 153] width 21 height 6
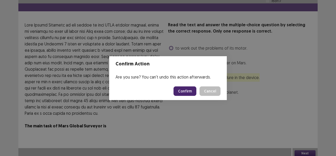
click at [189, 91] on button "Confirm" at bounding box center [184, 90] width 23 height 9
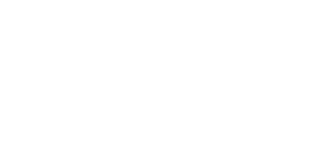
scroll to position [0, 0]
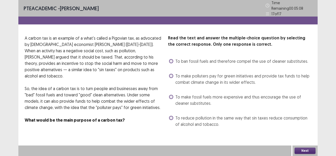
click at [178, 60] on span "To ban fossil fuels and therefore compel the use of cleaner substitutes." at bounding box center [241, 61] width 133 height 6
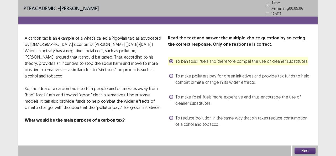
click at [303, 149] on button "Next" at bounding box center [304, 150] width 21 height 6
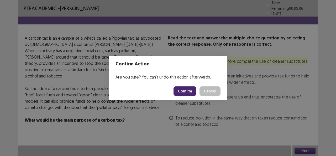
click at [191, 91] on button "Confirm" at bounding box center [184, 90] width 23 height 9
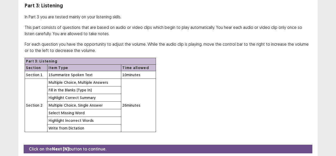
scroll to position [48, 0]
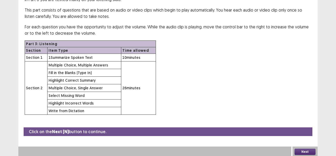
click at [301, 148] on button "Next" at bounding box center [304, 151] width 21 height 6
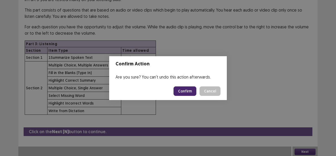
click at [179, 91] on button "Confirm" at bounding box center [184, 90] width 23 height 9
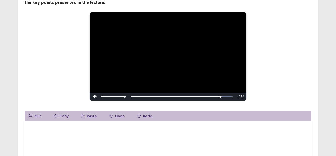
scroll to position [52, 0]
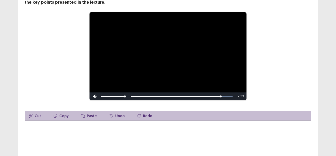
click at [131, 129] on textarea at bounding box center [168, 149] width 286 height 58
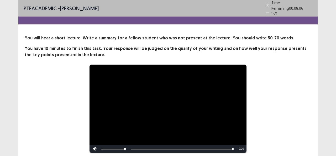
scroll to position [105, 0]
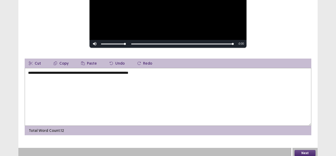
click at [132, 72] on textarea "**********" at bounding box center [168, 97] width 286 height 58
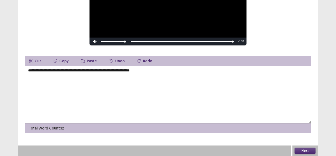
click at [174, 77] on textarea "**********" at bounding box center [168, 95] width 286 height 58
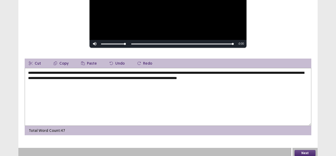
click at [135, 71] on textarea "**********" at bounding box center [168, 97] width 286 height 58
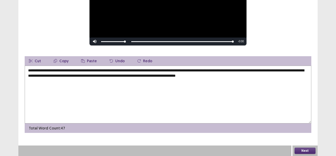
click at [188, 71] on textarea "**********" at bounding box center [168, 95] width 286 height 58
click at [186, 71] on textarea "**********" at bounding box center [168, 95] width 286 height 58
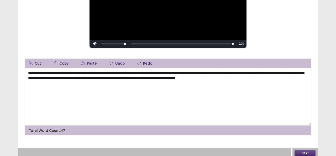
type textarea "**********"
click at [303, 150] on button "Next" at bounding box center [304, 153] width 21 height 6
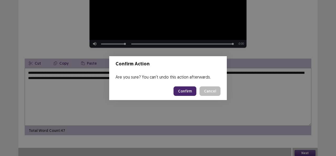
click at [185, 89] on button "Confirm" at bounding box center [184, 90] width 23 height 9
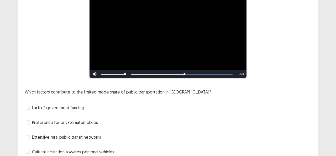
scroll to position [81, 0]
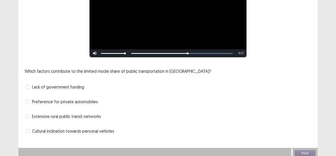
click at [28, 85] on span at bounding box center [28, 87] width 4 height 4
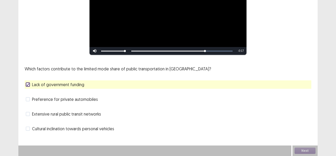
click at [28, 114] on span at bounding box center [28, 114] width 4 height 4
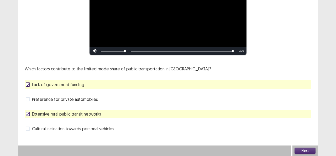
click at [295, 152] on button "Next" at bounding box center [304, 150] width 21 height 6
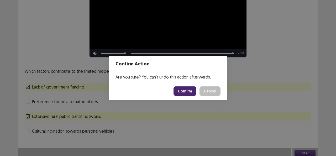
click at [190, 92] on button "Confirm" at bounding box center [184, 90] width 23 height 9
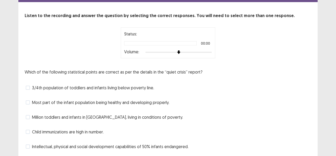
scroll to position [26, 0]
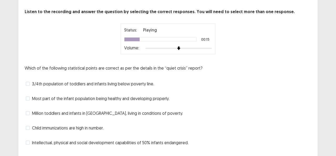
click at [31, 127] on label "Child immunizations are high in number." at bounding box center [65, 128] width 78 height 6
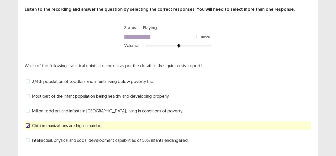
click at [27, 79] on span at bounding box center [28, 81] width 4 height 4
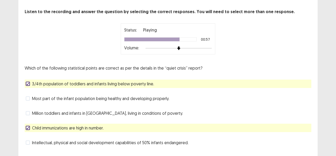
click at [28, 112] on span at bounding box center [28, 113] width 4 height 4
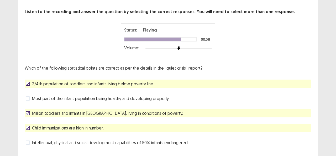
click at [28, 126] on div at bounding box center [27, 127] width 3 height 3
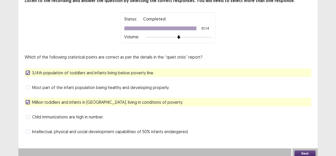
scroll to position [38, 0]
click at [302, 150] on button "Next" at bounding box center [304, 153] width 21 height 6
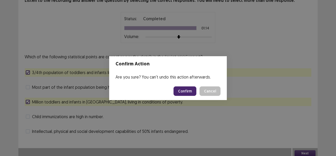
click at [178, 91] on button "Confirm" at bounding box center [184, 90] width 23 height 9
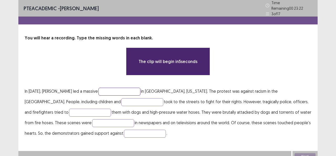
click at [129, 88] on input "text" at bounding box center [119, 92] width 42 height 8
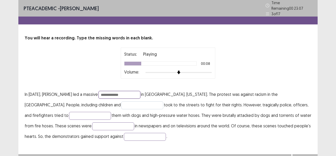
type input "**********"
click at [121, 101] on input "text" at bounding box center [142, 105] width 42 height 8
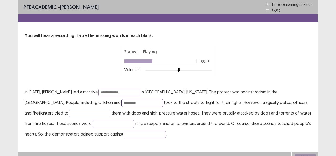
type input "*********"
click at [69, 110] on input "text" at bounding box center [90, 113] width 42 height 8
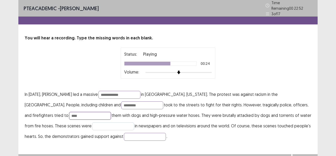
type input "****"
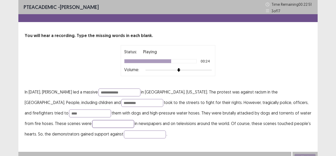
click at [92, 125] on input "text" at bounding box center [113, 124] width 42 height 8
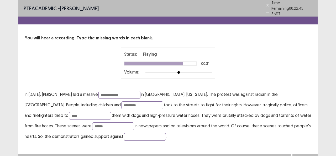
drag, startPoint x: 116, startPoint y: 135, endPoint x: 111, endPoint y: 135, distance: 5.5
click at [124, 135] on input "text" at bounding box center [145, 137] width 42 height 8
click at [92, 123] on input "******" at bounding box center [113, 126] width 42 height 8
type input "*****"
click at [133, 136] on input "text" at bounding box center [145, 137] width 42 height 8
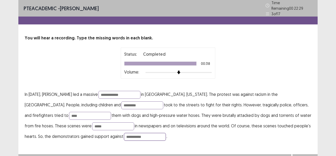
click at [124, 135] on input "**********" at bounding box center [145, 137] width 42 height 8
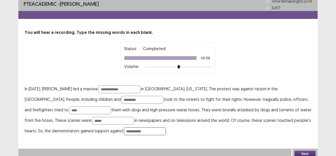
scroll to position [6, 0]
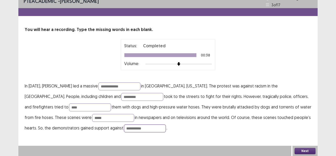
click at [124, 129] on input "**********" at bounding box center [145, 128] width 42 height 8
type input "**********"
click at [301, 149] on button "Next" at bounding box center [304, 151] width 21 height 6
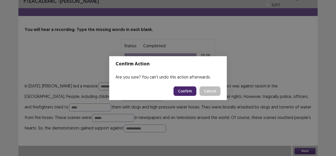
click at [185, 89] on button "Confirm" at bounding box center [184, 90] width 23 height 9
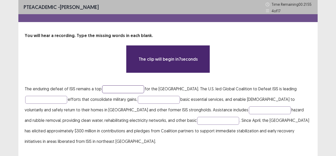
click at [114, 88] on input "text" at bounding box center [123, 89] width 42 height 8
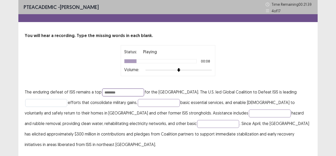
type input "********"
click at [53, 102] on input "text" at bounding box center [46, 103] width 42 height 8
type input "**********"
click at [158, 103] on input "text" at bounding box center [159, 103] width 42 height 8
click at [249, 114] on input "text" at bounding box center [270, 113] width 42 height 8
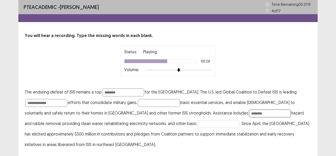
type input "********"
click at [197, 125] on input "text" at bounding box center [218, 124] width 42 height 8
type input "**********"
click at [151, 101] on input "text" at bounding box center [159, 103] width 42 height 8
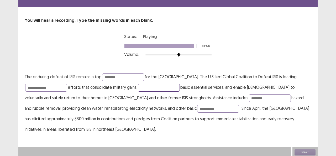
scroll to position [17, 0]
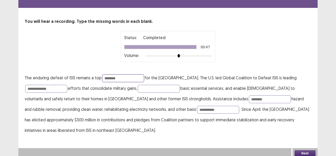
click at [110, 75] on input "********" at bounding box center [123, 78] width 42 height 8
click at [116, 75] on input "********" at bounding box center [123, 78] width 42 height 8
type input "*"
type input "********"
click at [61, 87] on input "**********" at bounding box center [46, 89] width 42 height 8
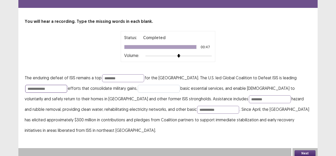
type input "**********"
click at [153, 87] on input "text" at bounding box center [159, 89] width 42 height 8
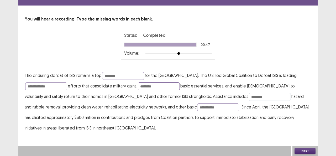
type input "********"
click at [249, 97] on input "********" at bounding box center [270, 97] width 42 height 8
type input "*********"
click at [300, 150] on button "Next" at bounding box center [304, 151] width 21 height 6
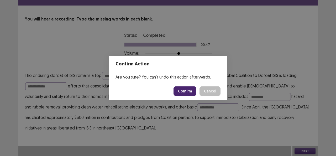
click at [187, 88] on button "Confirm" at bounding box center [184, 90] width 23 height 9
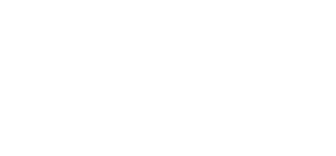
scroll to position [0, 0]
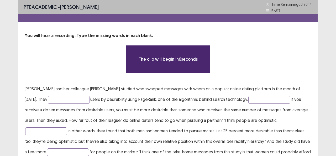
click at [73, 94] on p "[PERSON_NAME] and her colleague [PERSON_NAME] studied who swapped messages with…" at bounding box center [168, 125] width 286 height 84
click at [63, 100] on input "text" at bounding box center [69, 100] width 42 height 8
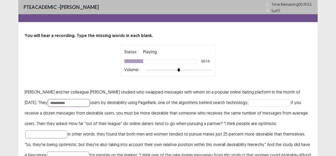
type input "**********"
click at [254, 102] on input "text" at bounding box center [269, 103] width 42 height 8
type input "**********"
click at [66, 100] on input "**********" at bounding box center [69, 103] width 42 height 8
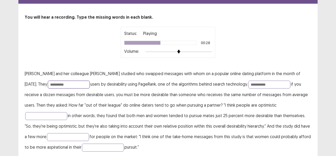
scroll to position [11, 0]
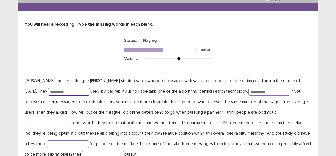
type input "**********"
click at [67, 119] on input "text" at bounding box center [46, 123] width 42 height 8
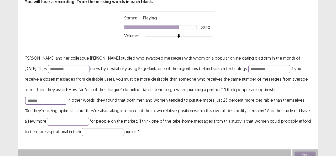
scroll to position [38, 0]
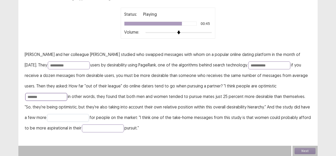
type input "*******"
click at [53, 118] on input "text" at bounding box center [68, 118] width 42 height 8
type input "*******"
click at [82, 130] on input "text" at bounding box center [103, 128] width 42 height 8
type input "****"
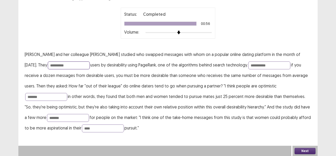
click at [59, 65] on input "**********" at bounding box center [69, 65] width 42 height 8
type input "**********"
click at [67, 93] on input "*******" at bounding box center [46, 97] width 42 height 8
type input "********"
click at [297, 149] on button "Next" at bounding box center [304, 151] width 21 height 6
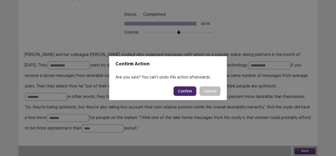
click at [186, 89] on button "Confirm" at bounding box center [184, 90] width 23 height 9
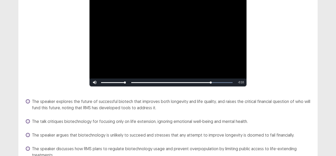
scroll to position [76, 0]
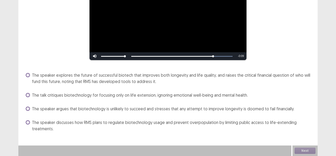
click at [30, 109] on label "The speaker argues that biotechnology is unlikely to succeed and stresses that …" at bounding box center [160, 108] width 268 height 6
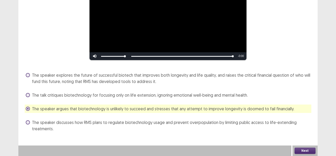
click at [304, 149] on button "Next" at bounding box center [304, 150] width 21 height 6
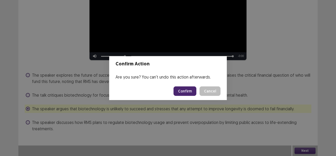
click at [189, 92] on button "Confirm" at bounding box center [184, 90] width 23 height 9
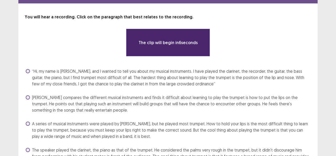
scroll to position [26, 0]
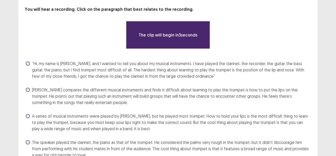
click at [27, 90] on span at bounding box center [28, 90] width 4 height 4
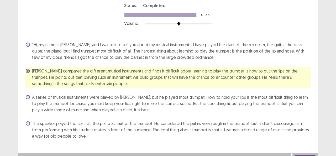
scroll to position [55, 0]
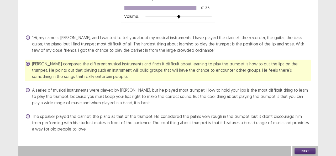
click at [303, 149] on button "Next" at bounding box center [304, 151] width 21 height 6
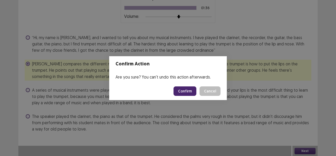
click at [176, 88] on button "Confirm" at bounding box center [184, 90] width 23 height 9
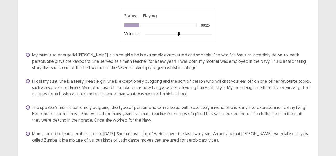
scroll to position [49, 0]
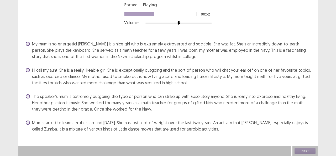
click at [34, 66] on div "I'll call my aunt. She is a really likeable girl. She is exceptionally outgoing…" at bounding box center [168, 76] width 286 height 21
click at [29, 70] on span at bounding box center [28, 70] width 4 height 4
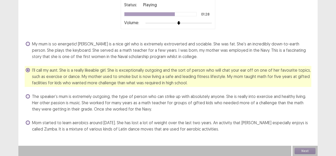
drag, startPoint x: 26, startPoint y: 41, endPoint x: 27, endPoint y: 48, distance: 7.1
click at [26, 41] on label "My mum is so energetic! [PERSON_NAME] is a nice girl who is extremely extrovert…" at bounding box center [168, 50] width 285 height 19
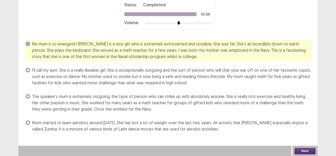
click at [309, 150] on button "Next" at bounding box center [304, 151] width 21 height 6
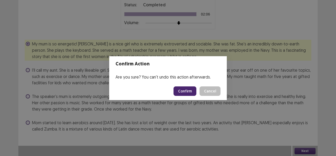
click at [184, 90] on button "Confirm" at bounding box center [184, 90] width 23 height 9
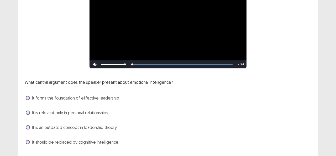
scroll to position [81, 0]
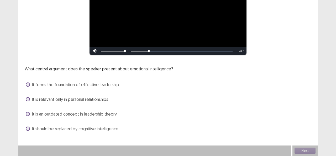
click at [28, 86] on span at bounding box center [28, 84] width 4 height 4
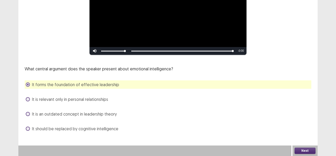
click at [27, 101] on span at bounding box center [28, 99] width 4 height 4
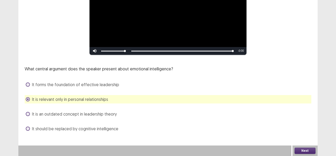
click at [27, 101] on span at bounding box center [28, 99] width 4 height 4
click at [31, 113] on label "It is an outdated concept in leadership theory" at bounding box center [71, 114] width 91 height 6
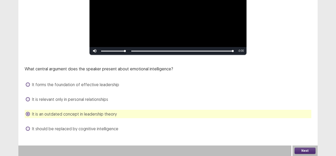
click at [30, 101] on label "It is relevant only in personal relationships" at bounding box center [67, 99] width 82 height 6
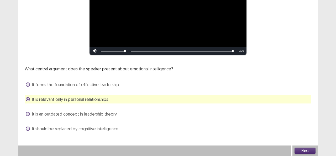
click at [31, 86] on label "It forms the foundation of effective leadership" at bounding box center [72, 84] width 93 height 6
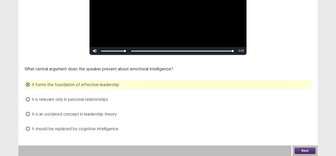
click at [301, 148] on button "Next" at bounding box center [304, 150] width 21 height 6
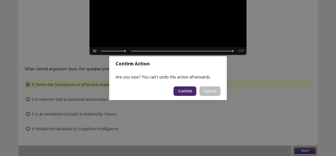
click at [188, 94] on button "Confirm" at bounding box center [184, 90] width 23 height 9
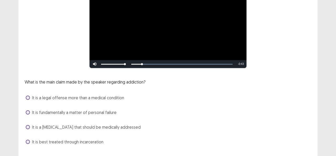
scroll to position [79, 0]
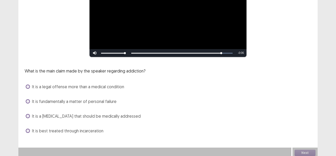
click at [29, 118] on label "It is a [MEDICAL_DATA] that should be medically addressed" at bounding box center [83, 116] width 115 height 6
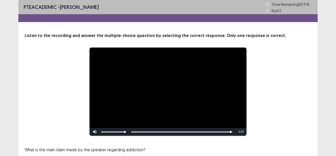
scroll to position [81, 0]
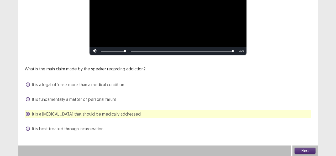
click at [27, 129] on span at bounding box center [28, 128] width 4 height 4
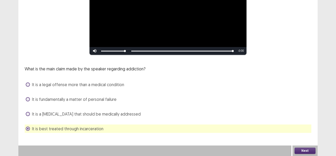
click at [300, 149] on button "Next" at bounding box center [304, 150] width 21 height 6
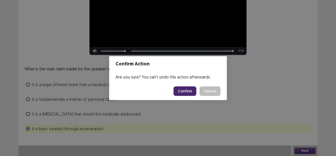
drag, startPoint x: 212, startPoint y: 91, endPoint x: 202, endPoint y: 93, distance: 10.1
click at [211, 91] on button "Cancel" at bounding box center [209, 90] width 21 height 9
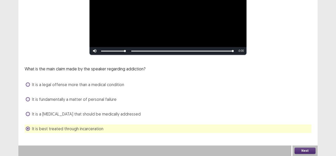
click at [29, 113] on span at bounding box center [28, 114] width 4 height 4
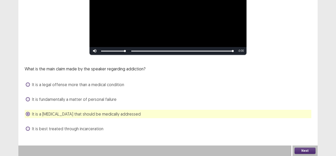
click at [308, 150] on button "Next" at bounding box center [304, 150] width 21 height 6
click at [185, 91] on button "Confirm" at bounding box center [184, 90] width 23 height 9
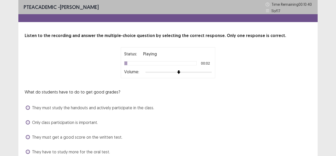
scroll to position [23, 0]
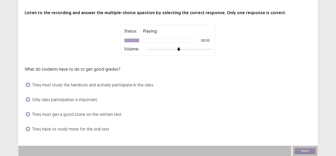
click at [27, 114] on span at bounding box center [28, 114] width 4 height 4
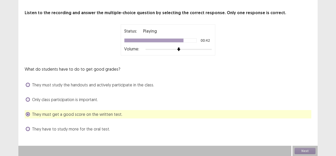
click at [33, 84] on span "They must study the handouts and actively participate in the class." at bounding box center [93, 85] width 122 height 6
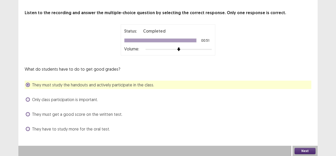
click at [300, 150] on button "Next" at bounding box center [304, 151] width 21 height 6
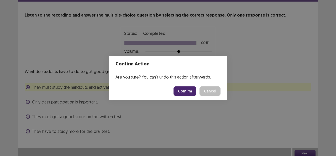
click at [182, 89] on button "Confirm" at bounding box center [184, 90] width 23 height 9
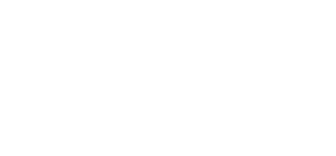
scroll to position [0, 0]
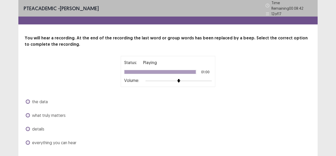
click at [28, 113] on span at bounding box center [28, 115] width 4 height 4
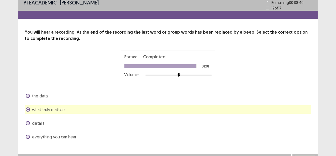
scroll to position [11, 0]
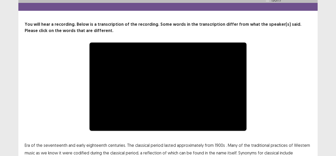
scroll to position [65, 0]
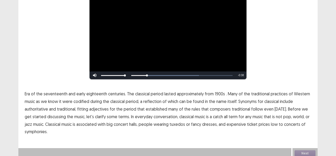
click at [216, 92] on span "1900s" at bounding box center [220, 93] width 10 height 6
click at [236, 106] on span "traditional" at bounding box center [241, 109] width 18 height 6
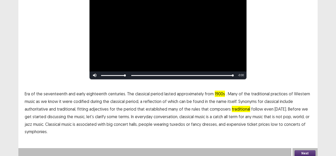
click at [271, 121] on span "low" at bounding box center [274, 124] width 7 height 6
click at [299, 150] on button "Next" at bounding box center [304, 153] width 21 height 6
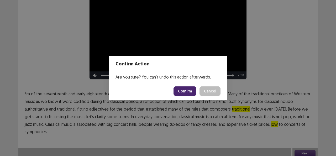
click at [184, 92] on button "Confirm" at bounding box center [184, 90] width 23 height 9
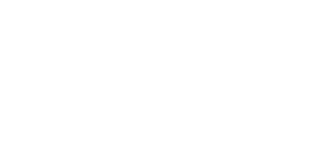
scroll to position [0, 0]
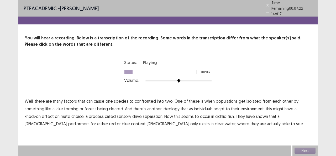
click at [141, 99] on span "confronted" at bounding box center [145, 101] width 21 height 6
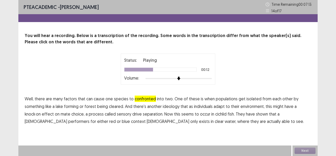
click at [166, 105] on span "ideology" at bounding box center [171, 106] width 17 height 6
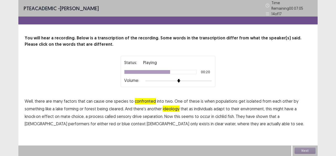
click at [152, 113] on span "separation." at bounding box center [153, 116] width 20 height 6
click at [68, 122] on span "performers" at bounding box center [78, 123] width 21 height 6
click at [131, 121] on span "context" at bounding box center [138, 123] width 15 height 6
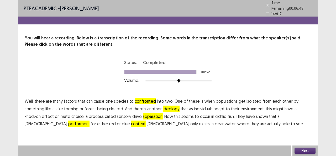
click at [308, 148] on button "Next" at bounding box center [304, 150] width 21 height 6
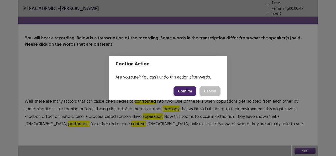
click at [185, 91] on button "Confirm" at bounding box center [184, 90] width 23 height 9
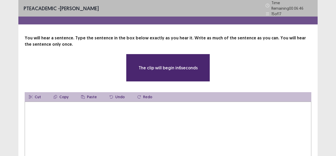
click at [136, 115] on textarea at bounding box center [168, 131] width 286 height 58
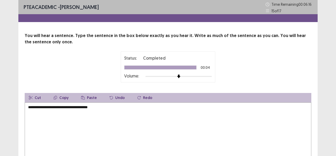
scroll to position [36, 0]
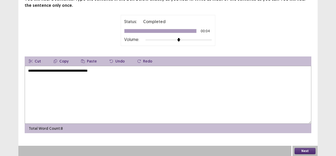
type textarea "**********"
click at [303, 151] on button "Next" at bounding box center [304, 151] width 21 height 6
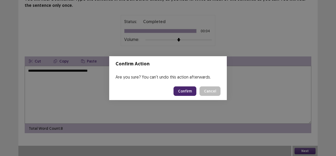
click at [188, 88] on button "Confirm" at bounding box center [184, 90] width 23 height 9
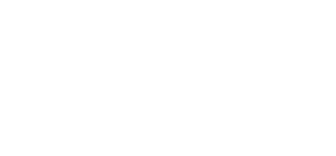
scroll to position [0, 0]
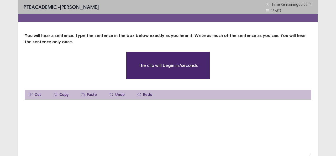
click at [128, 108] on textarea at bounding box center [168, 128] width 286 height 58
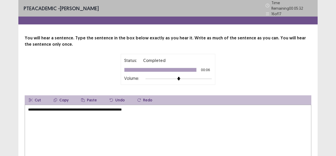
drag, startPoint x: 80, startPoint y: 108, endPoint x: 86, endPoint y: 116, distance: 9.7
click at [82, 110] on textarea "**********" at bounding box center [168, 134] width 286 height 58
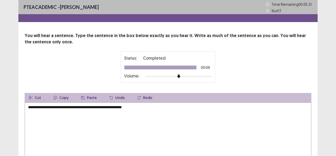
click at [85, 114] on textarea "**********" at bounding box center [168, 131] width 286 height 58
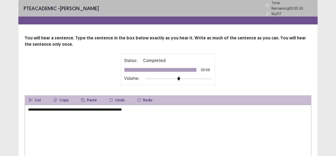
click at [81, 109] on textarea "**********" at bounding box center [168, 134] width 286 height 58
click at [80, 107] on textarea "**********" at bounding box center [168, 134] width 286 height 58
click at [73, 108] on textarea "**********" at bounding box center [168, 134] width 286 height 58
drag, startPoint x: 38, startPoint y: 108, endPoint x: 38, endPoint y: 111, distance: 3.9
click at [38, 109] on textarea "**********" at bounding box center [168, 134] width 286 height 58
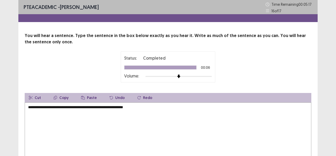
click at [54, 108] on textarea "**********" at bounding box center [168, 131] width 286 height 58
click at [50, 109] on textarea "**********" at bounding box center [168, 131] width 286 height 58
click at [78, 111] on textarea "**********" at bounding box center [168, 131] width 286 height 58
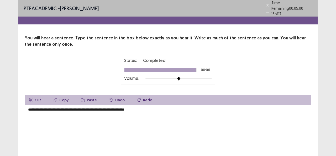
scroll to position [36, 0]
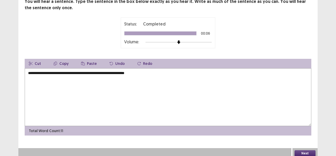
type textarea "**********"
click at [298, 150] on button "Next" at bounding box center [304, 153] width 21 height 6
click at [189, 89] on button "Confirm" at bounding box center [184, 90] width 23 height 9
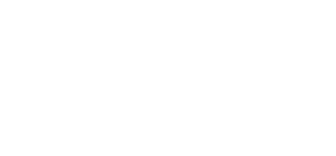
scroll to position [0, 0]
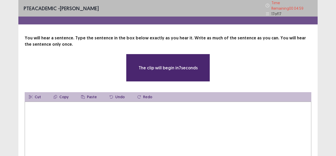
click at [192, 109] on textarea at bounding box center [168, 131] width 286 height 58
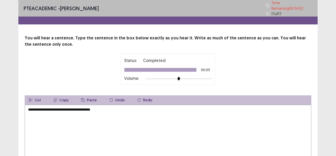
click at [75, 106] on textarea "**********" at bounding box center [168, 134] width 286 height 58
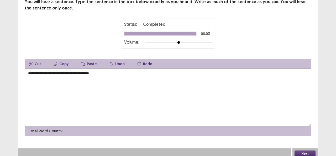
type textarea "**********"
click at [311, 150] on button "Next" at bounding box center [304, 153] width 21 height 6
click at [175, 93] on footer "Confirm Cancel" at bounding box center [168, 91] width 118 height 18
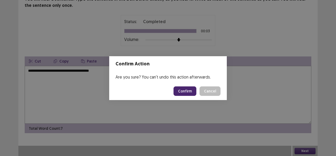
click at [179, 91] on button "Confirm" at bounding box center [184, 90] width 23 height 9
